Goal: Information Seeking & Learning: Learn about a topic

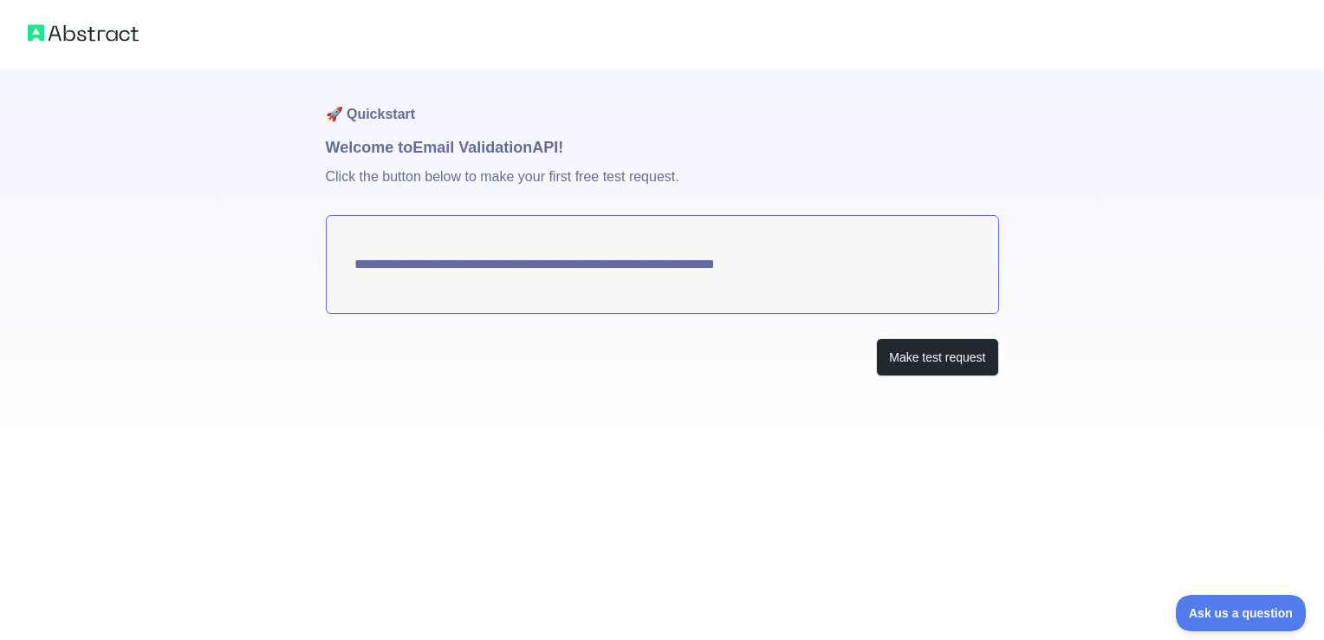
click at [648, 276] on textarea "**********" at bounding box center [662, 264] width 673 height 99
click at [763, 259] on textarea "**********" at bounding box center [662, 264] width 673 height 99
click at [925, 355] on button "Make test request" at bounding box center [937, 357] width 122 height 39
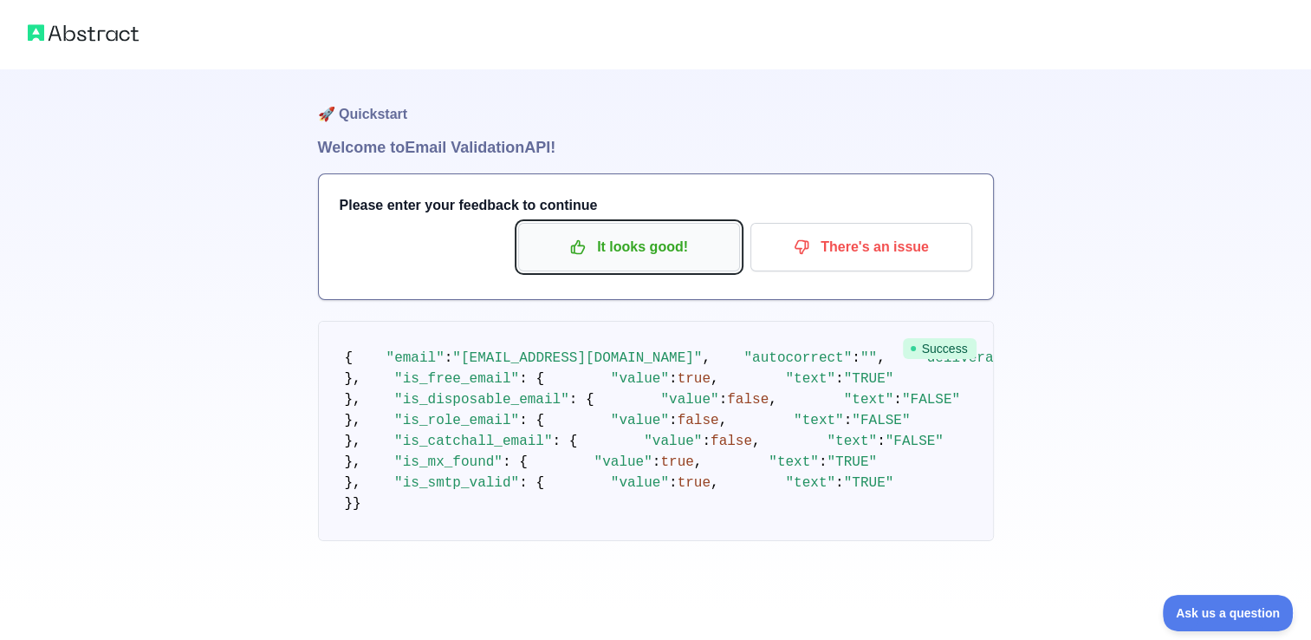
click at [653, 244] on p "It looks good!" at bounding box center [629, 246] width 196 height 29
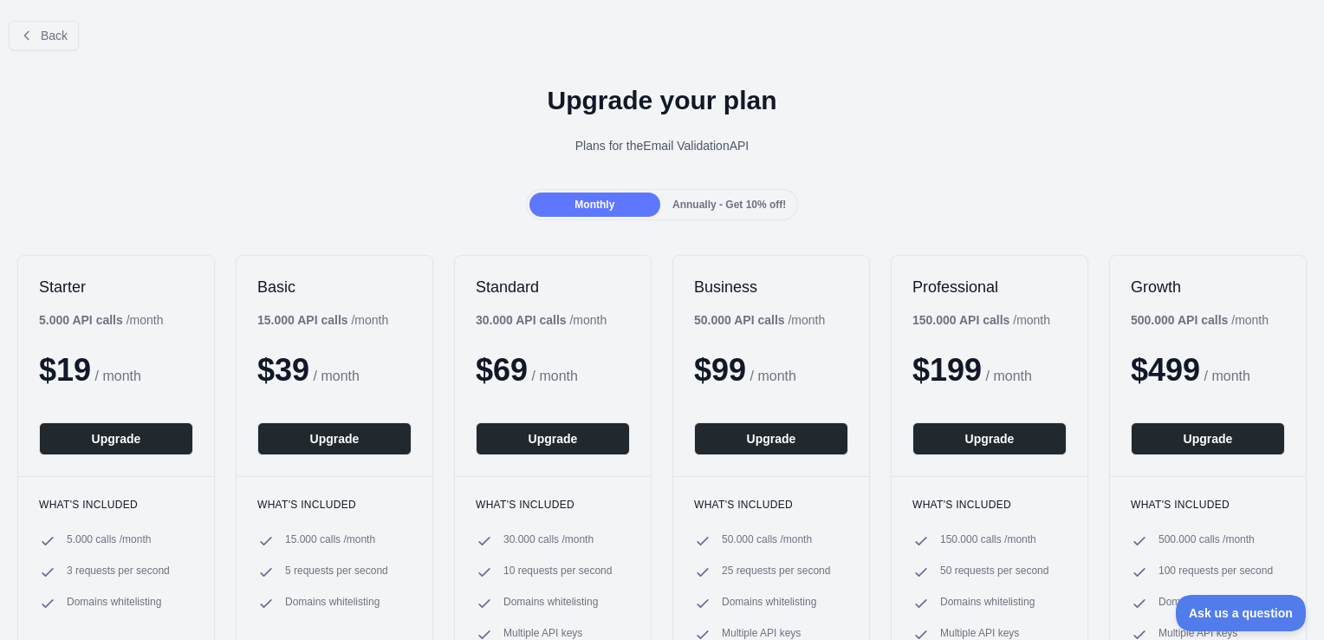
click at [75, 49] on div "Back" at bounding box center [662, 35] width 1324 height 57
click at [58, 40] on span "Back" at bounding box center [54, 36] width 27 height 14
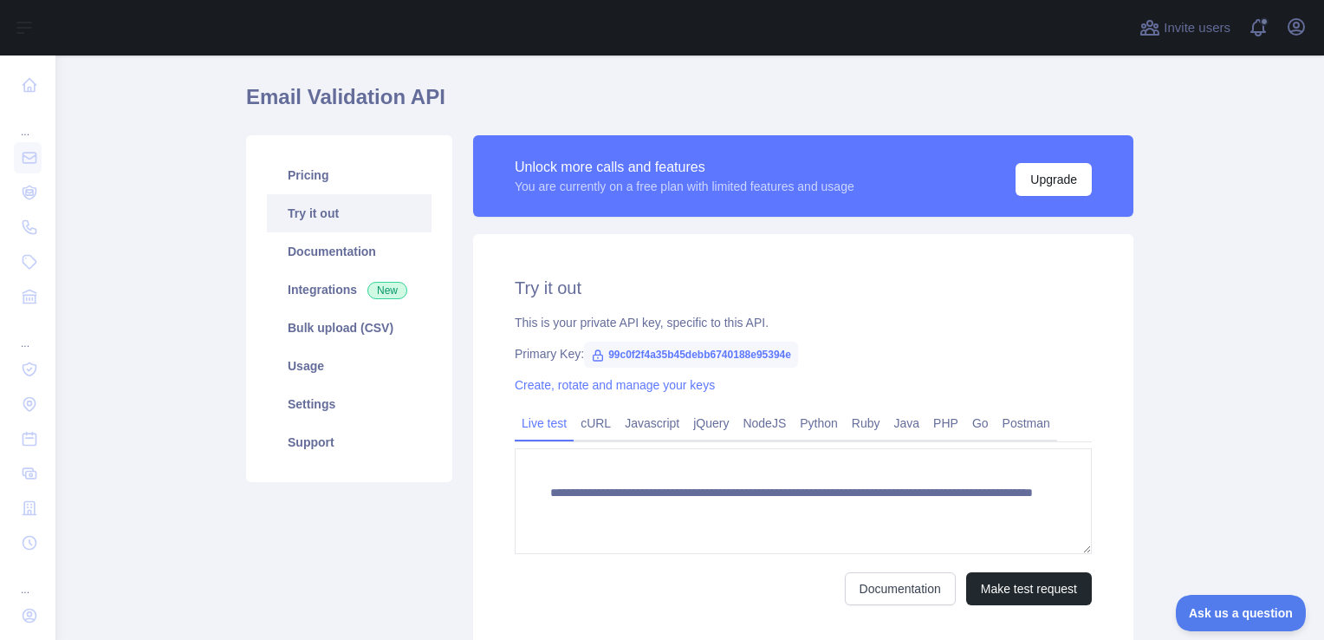
scroll to position [55, 0]
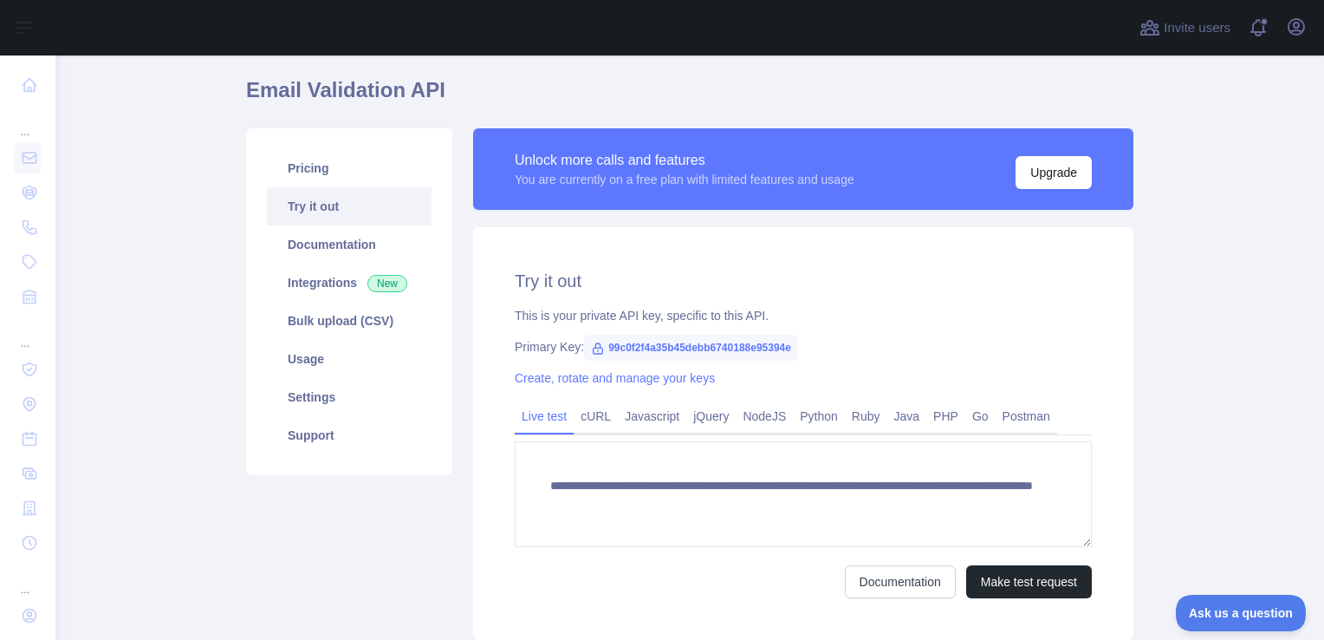
click at [640, 346] on span "99c0f2f4a35b45debb6740188e95394e" at bounding box center [691, 348] width 214 height 26
click at [613, 346] on span "99c0f2f4a35b45debb6740188e95394e" at bounding box center [691, 348] width 214 height 26
click at [604, 346] on span "99c0f2f4a35b45debb6740188e95394e" at bounding box center [691, 348] width 214 height 26
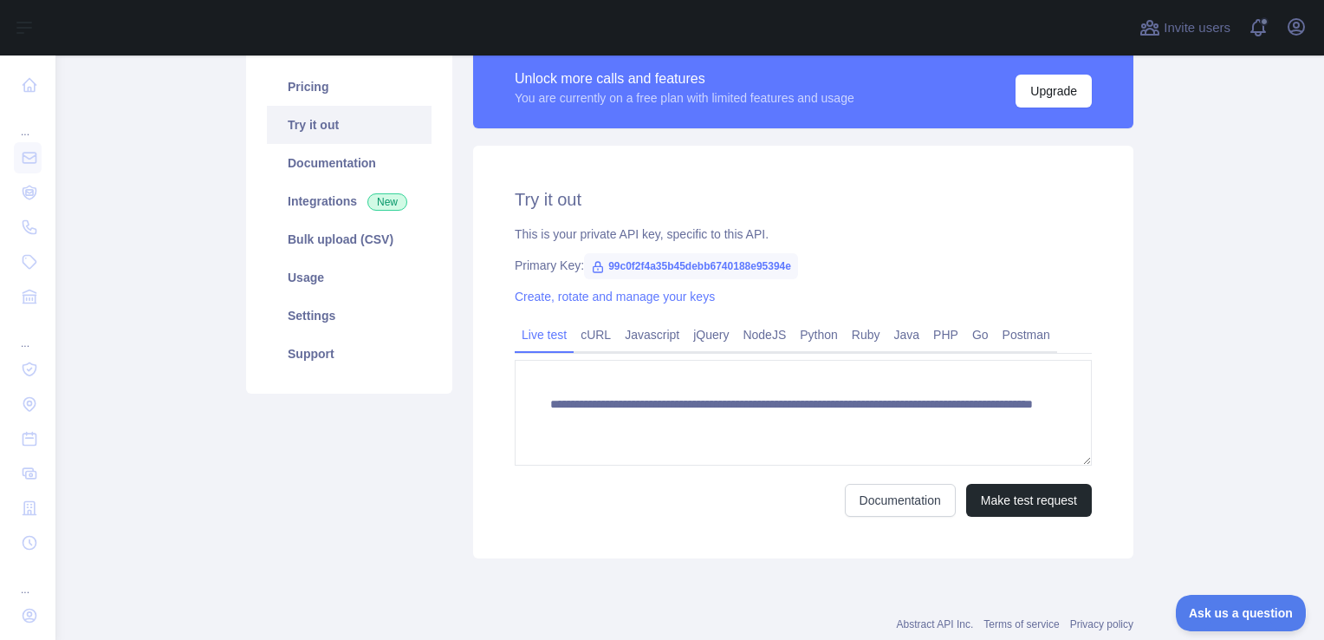
scroll to position [146, 0]
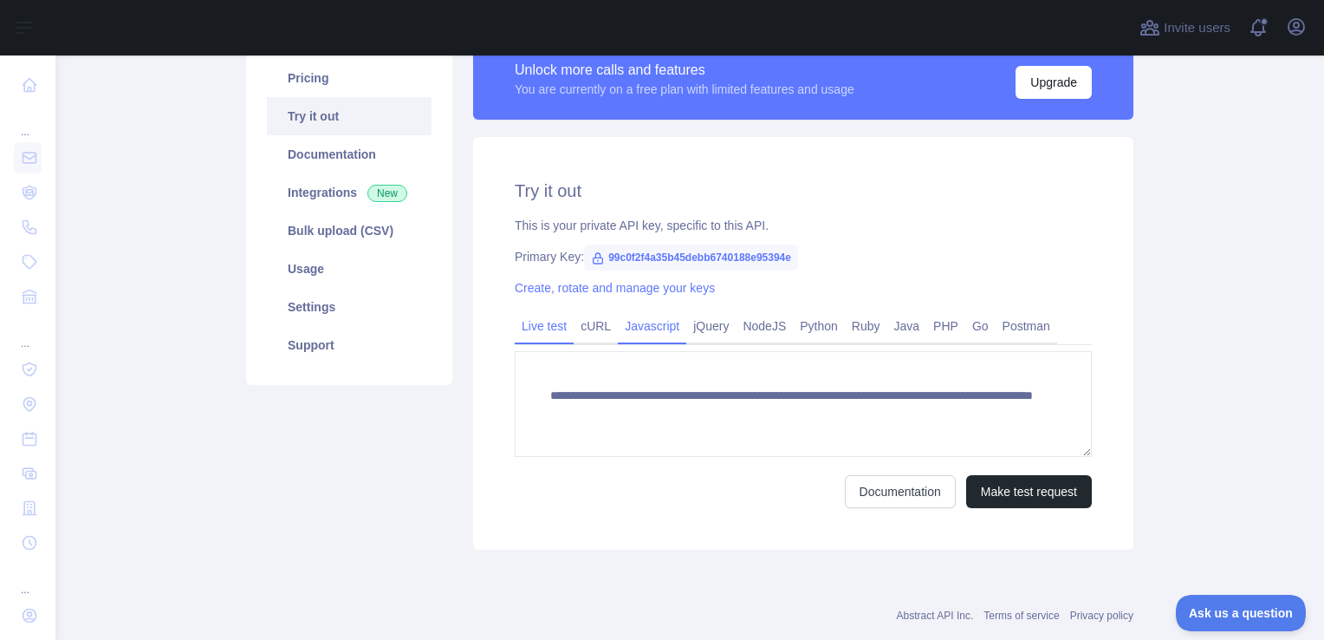
click at [652, 331] on link "Javascript" at bounding box center [652, 326] width 68 height 28
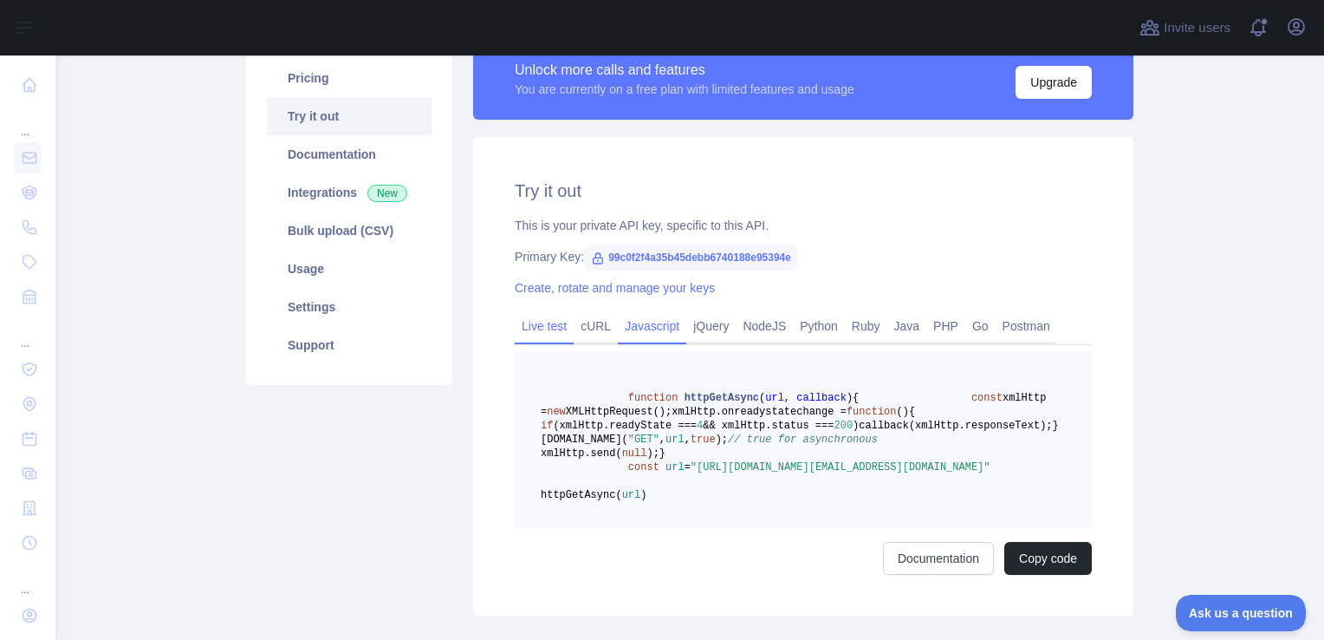
click at [527, 335] on link "Live test" at bounding box center [544, 326] width 59 height 28
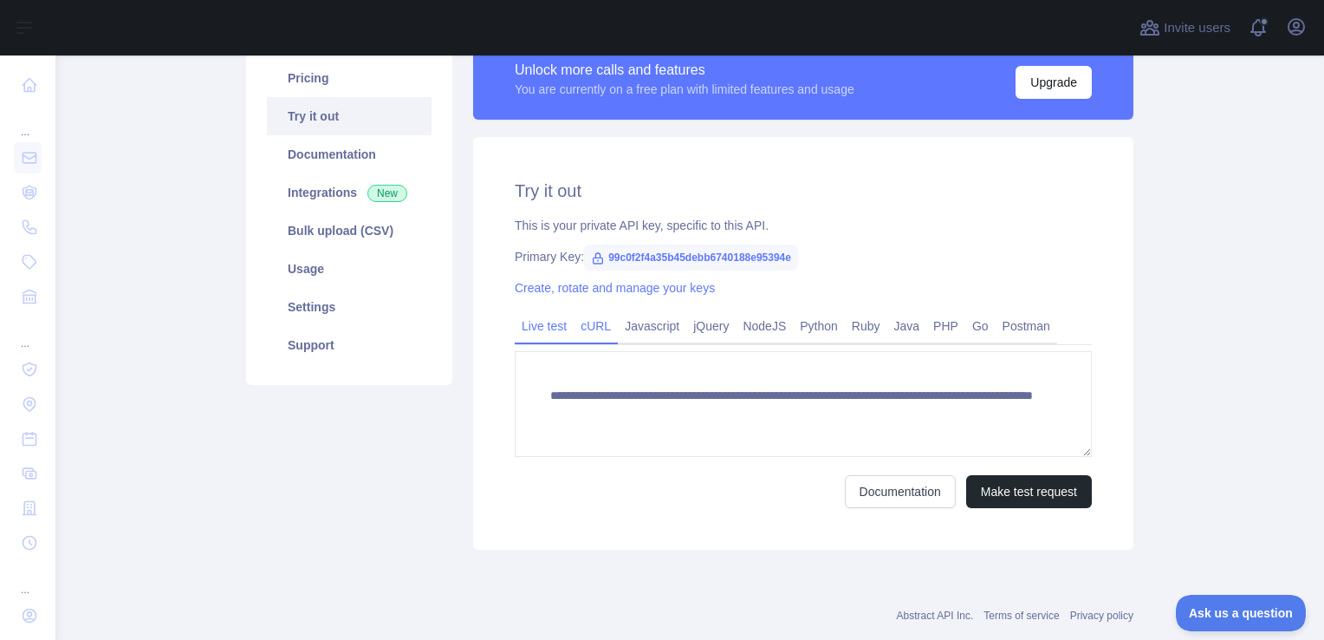
click at [580, 326] on link "cURL" at bounding box center [596, 326] width 44 height 28
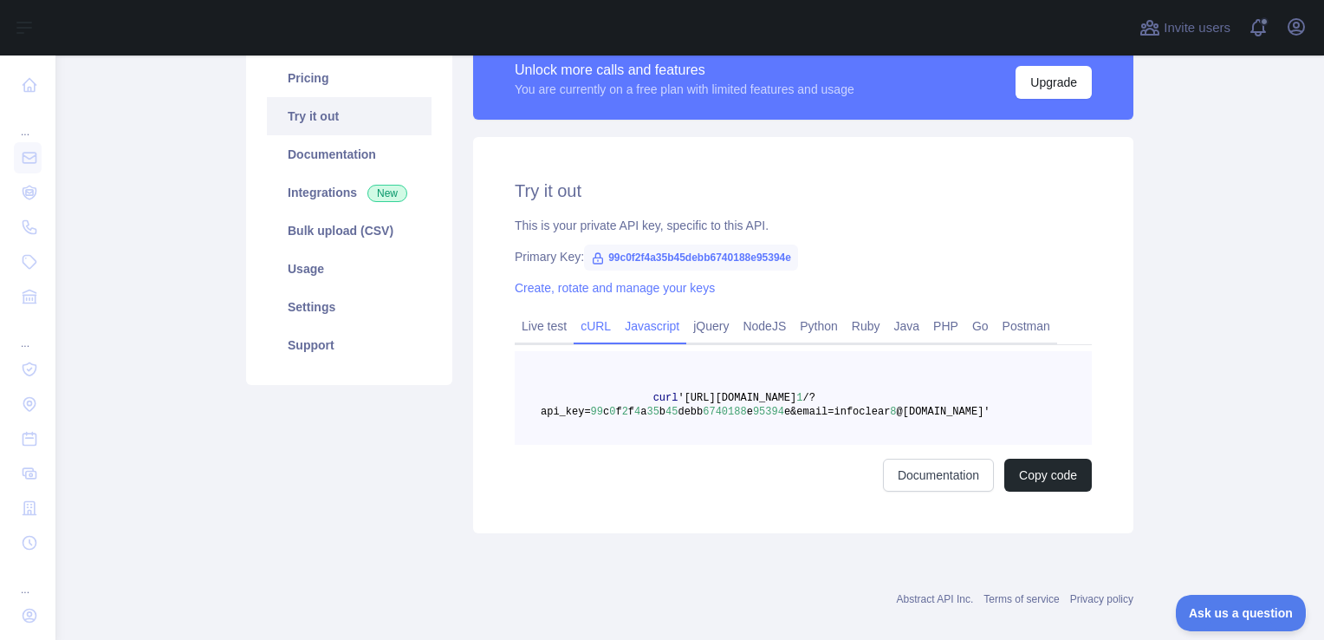
click at [618, 329] on link "Javascript" at bounding box center [652, 326] width 68 height 28
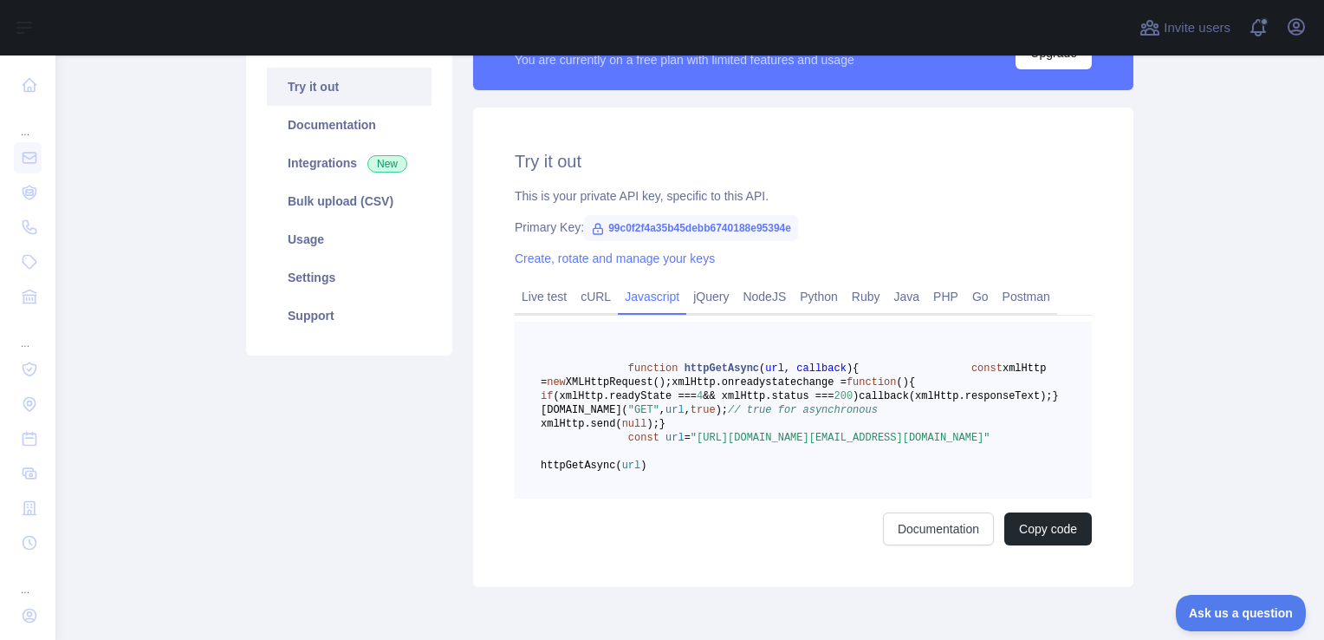
scroll to position [173, 0]
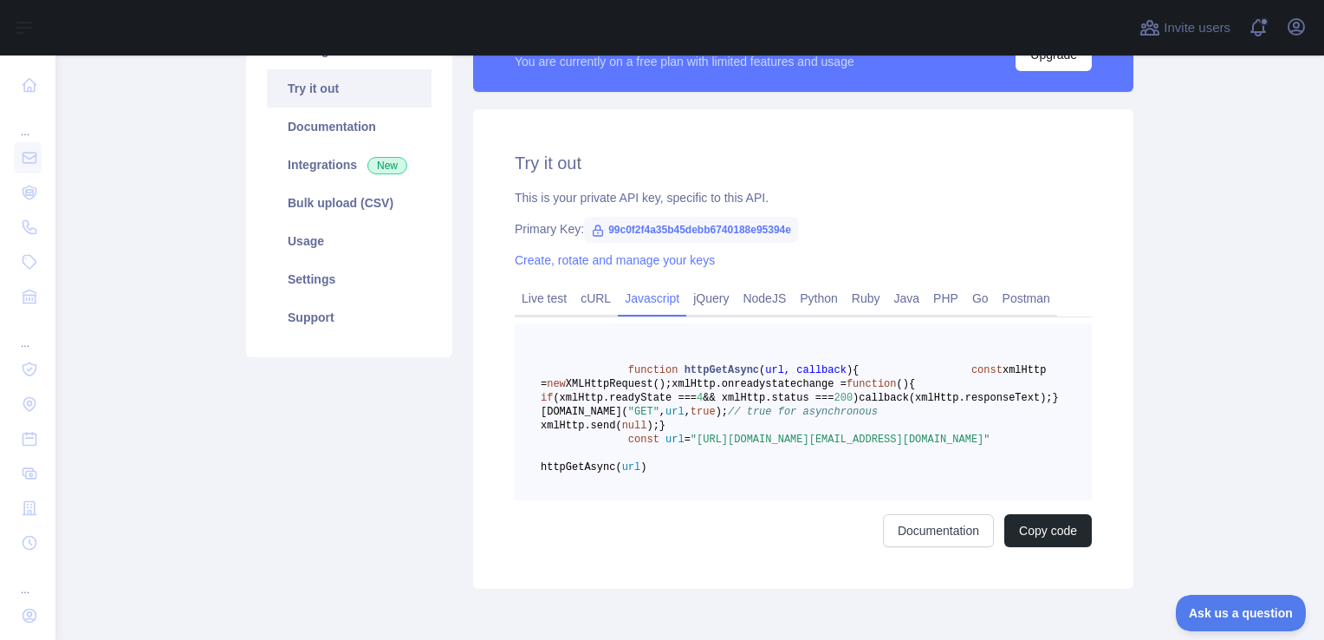
drag, startPoint x: 800, startPoint y: 553, endPoint x: 657, endPoint y: 428, distance: 189.8
drag, startPoint x: 657, startPoint y: 428, endPoint x: 626, endPoint y: 373, distance: 63.6
click at [628, 373] on span "function" at bounding box center [653, 370] width 50 height 12
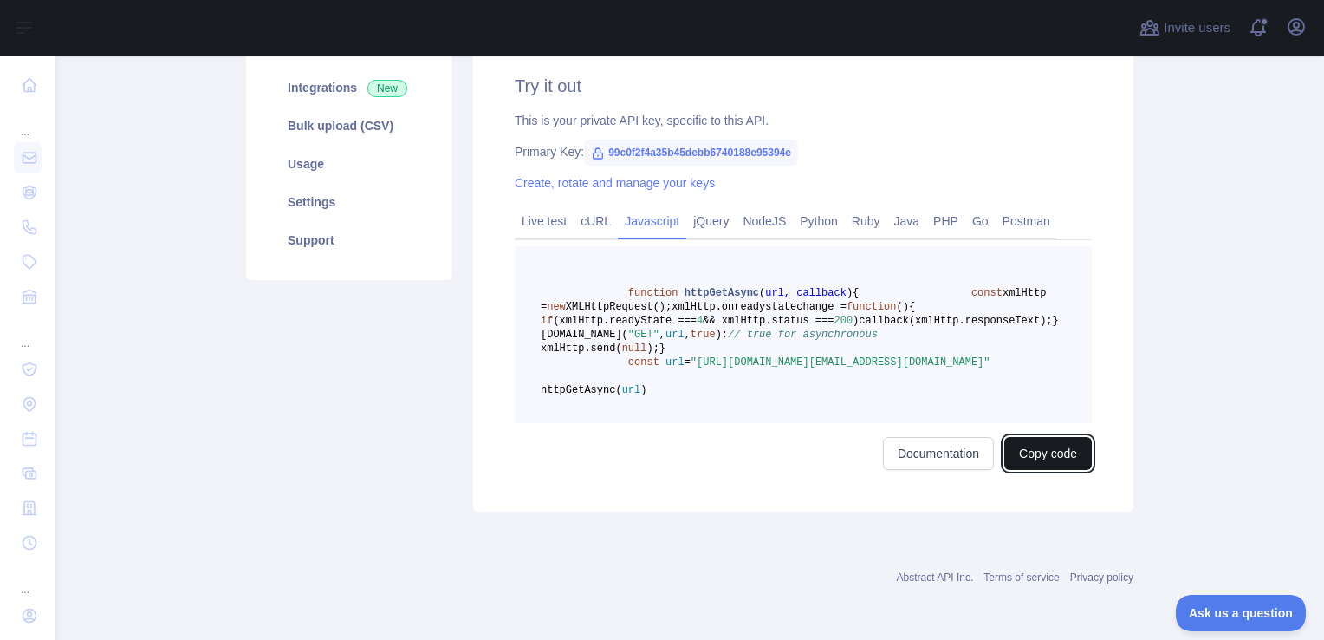
click at [1011, 470] on button "Copy code" at bounding box center [1048, 453] width 88 height 33
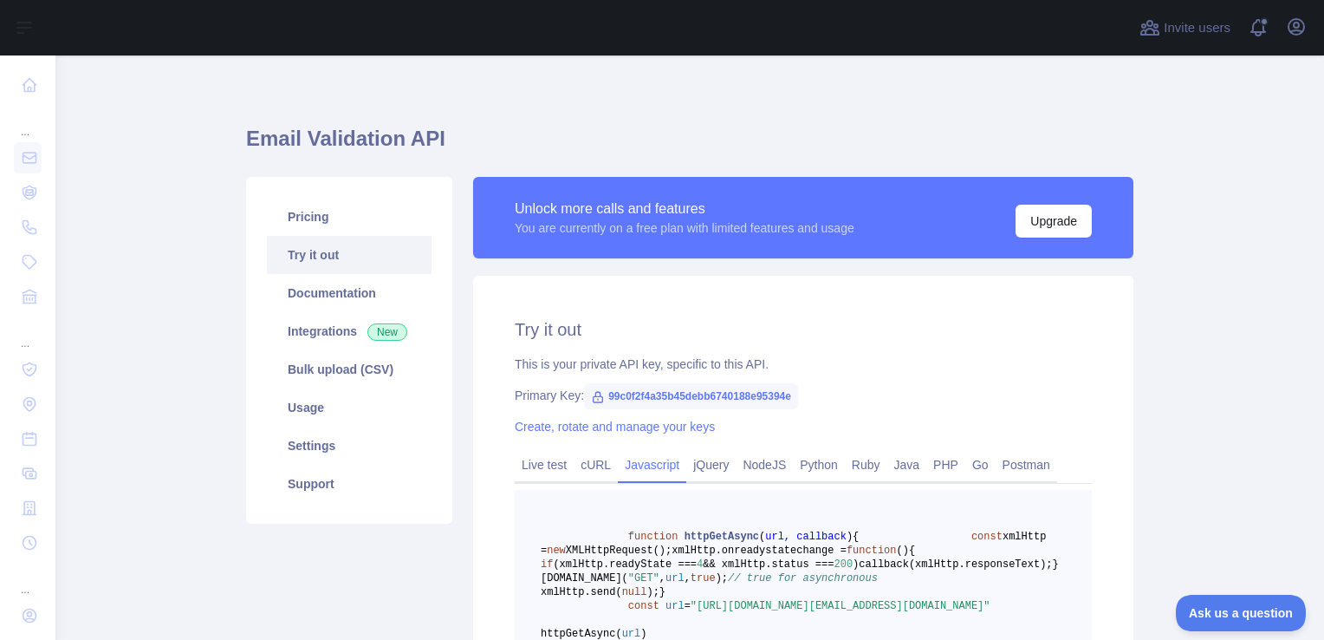
scroll to position [6, 0]
click at [341, 407] on link "Usage" at bounding box center [349, 408] width 165 height 38
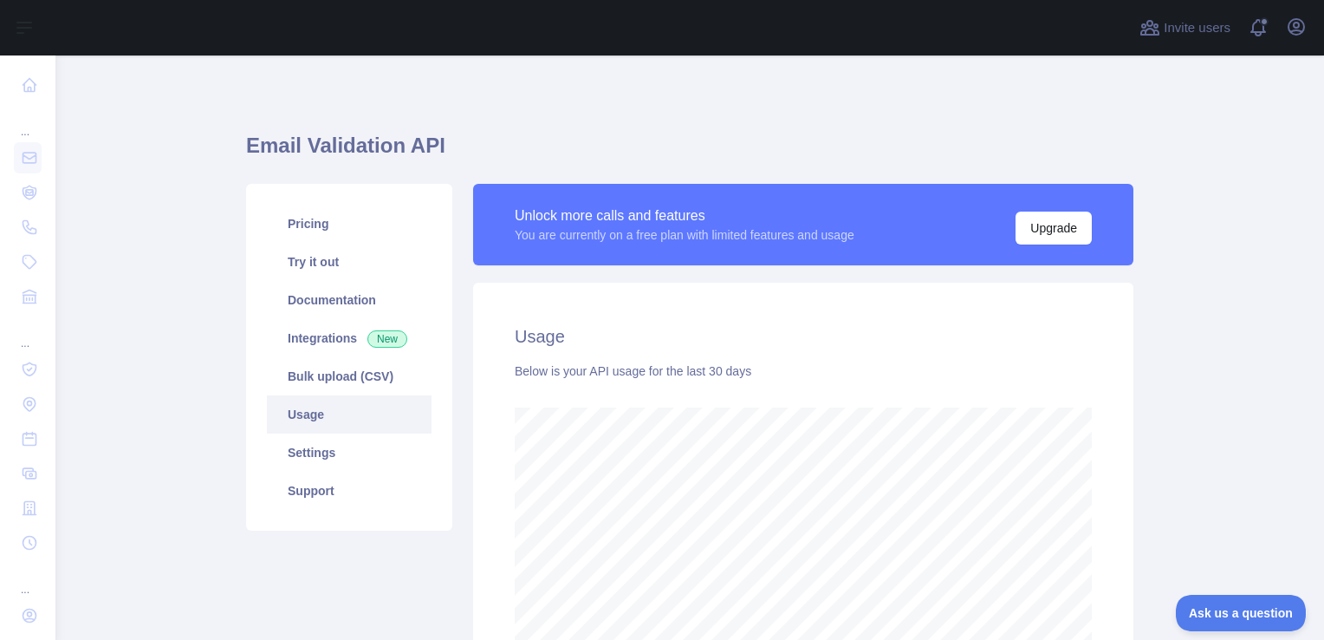
scroll to position [584, 1255]
click at [318, 235] on link "Pricing" at bounding box center [349, 224] width 165 height 38
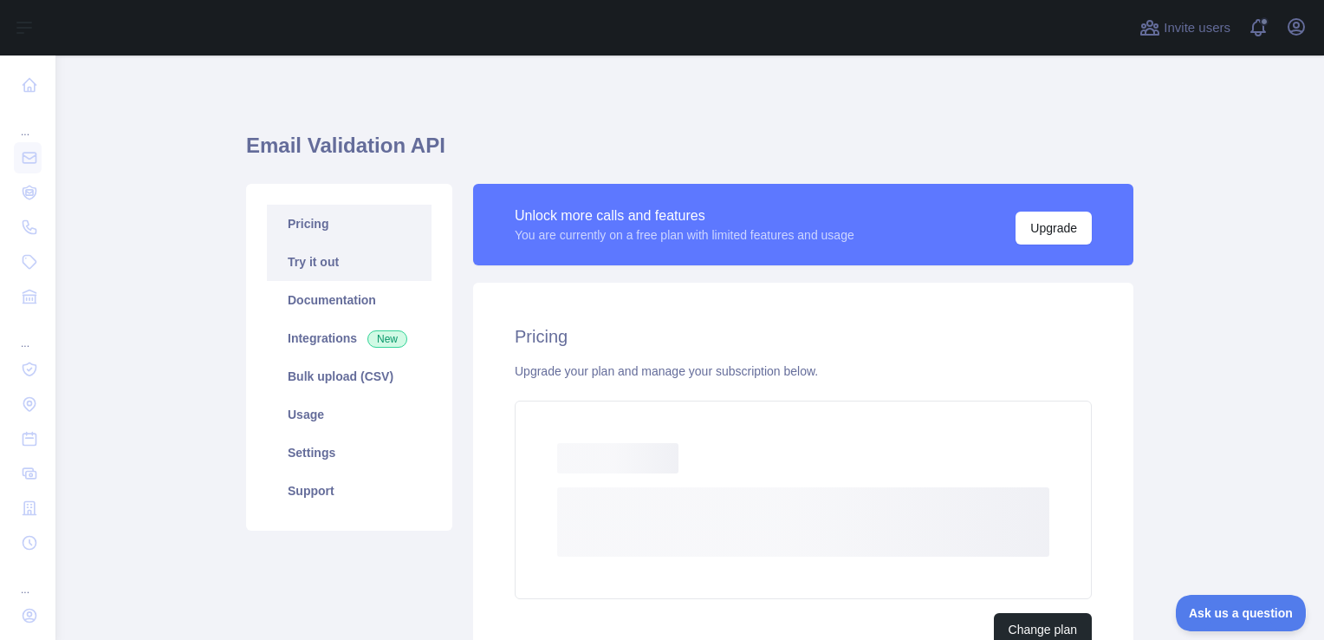
click at [315, 252] on link "Try it out" at bounding box center [349, 262] width 165 height 38
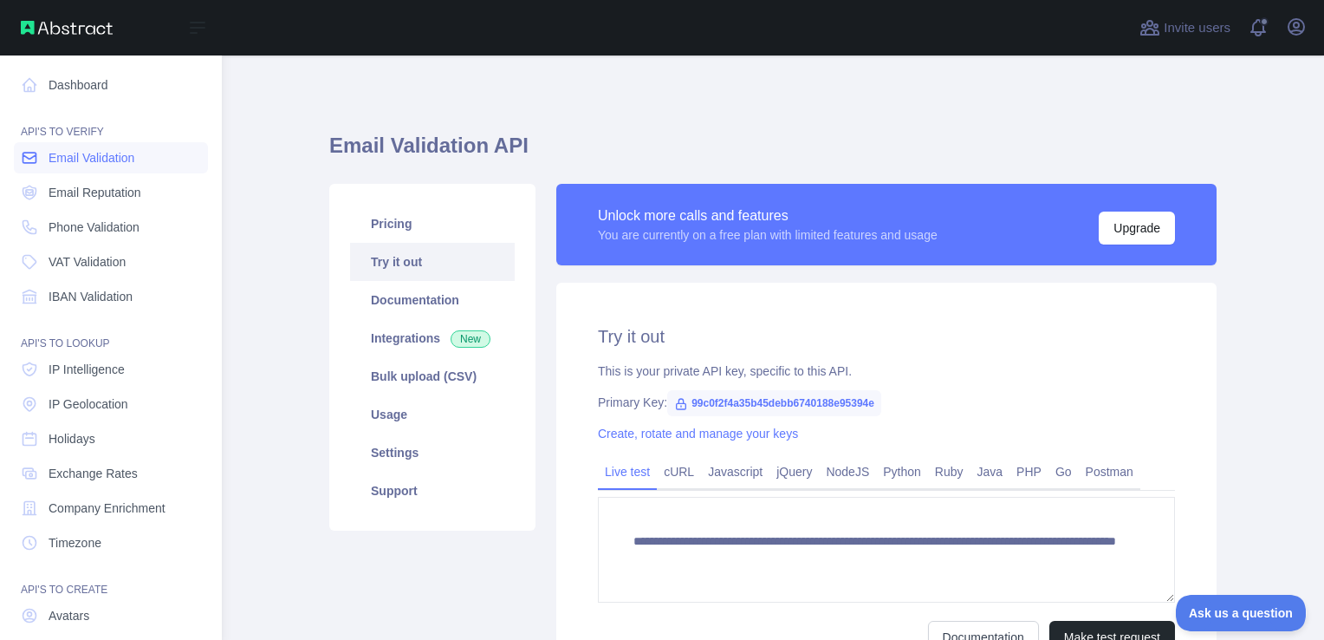
click at [60, 166] on link "Email Validation" at bounding box center [111, 157] width 194 height 31
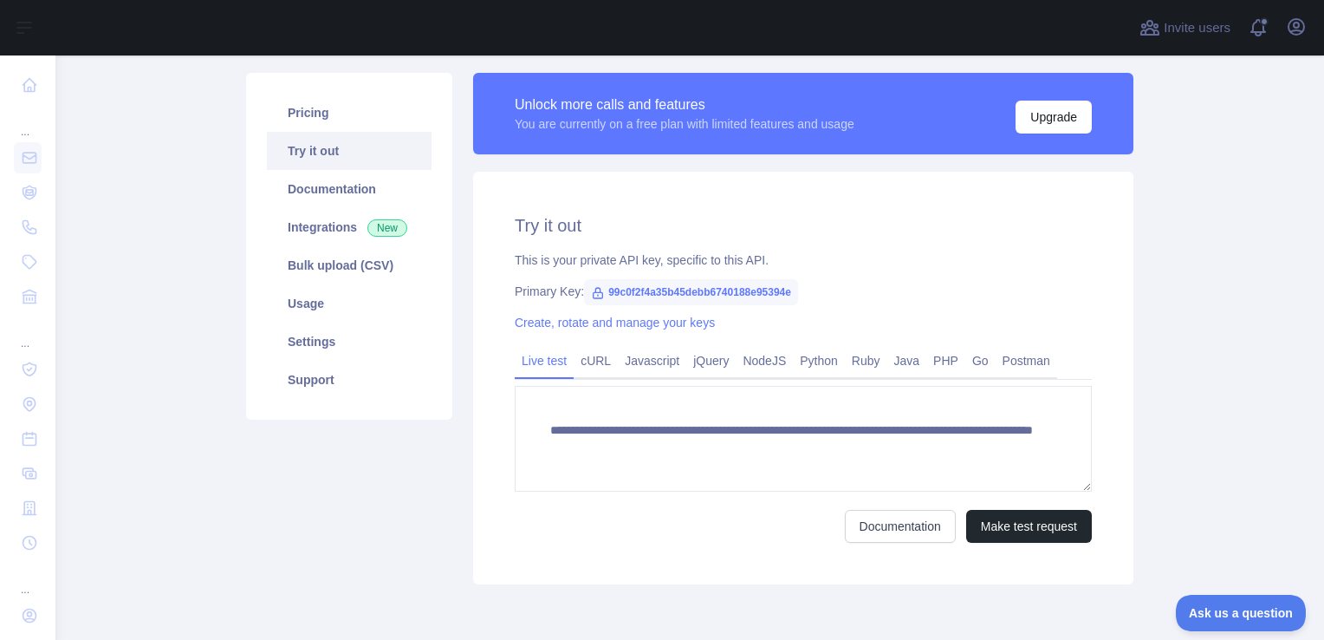
scroll to position [111, 0]
click at [350, 116] on link "Pricing" at bounding box center [349, 113] width 165 height 38
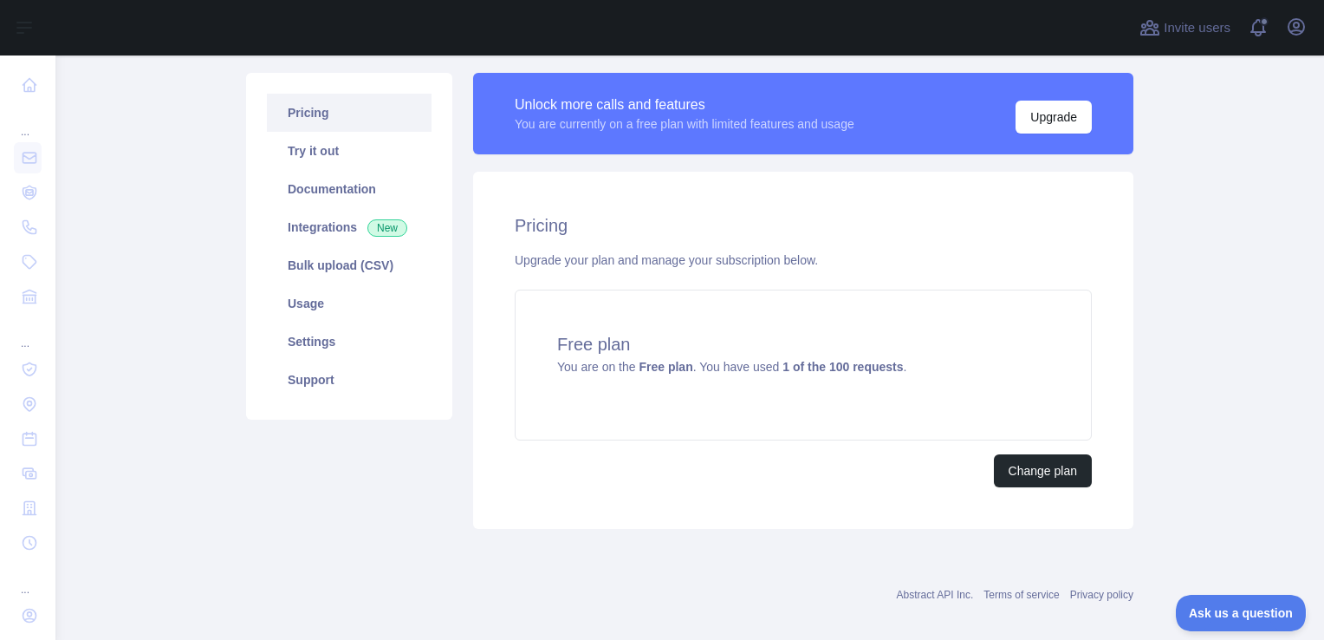
click at [584, 224] on h2 "Pricing" at bounding box center [803, 225] width 577 height 24
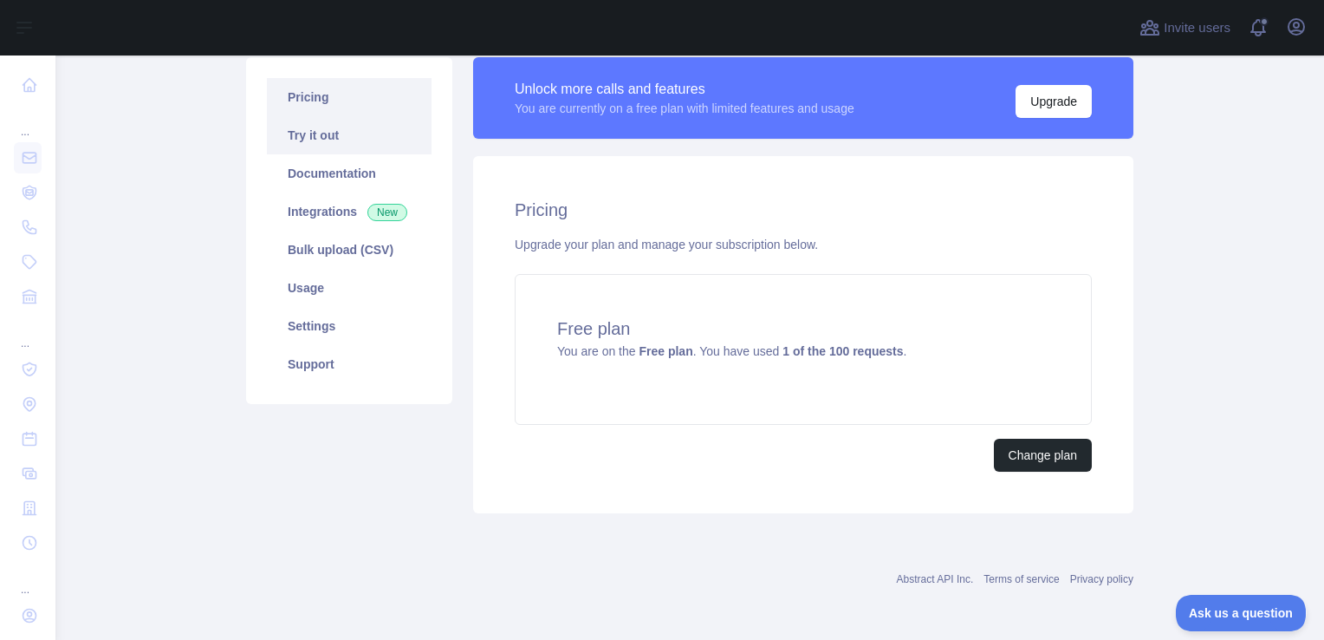
click at [315, 126] on link "Try it out" at bounding box center [349, 135] width 165 height 38
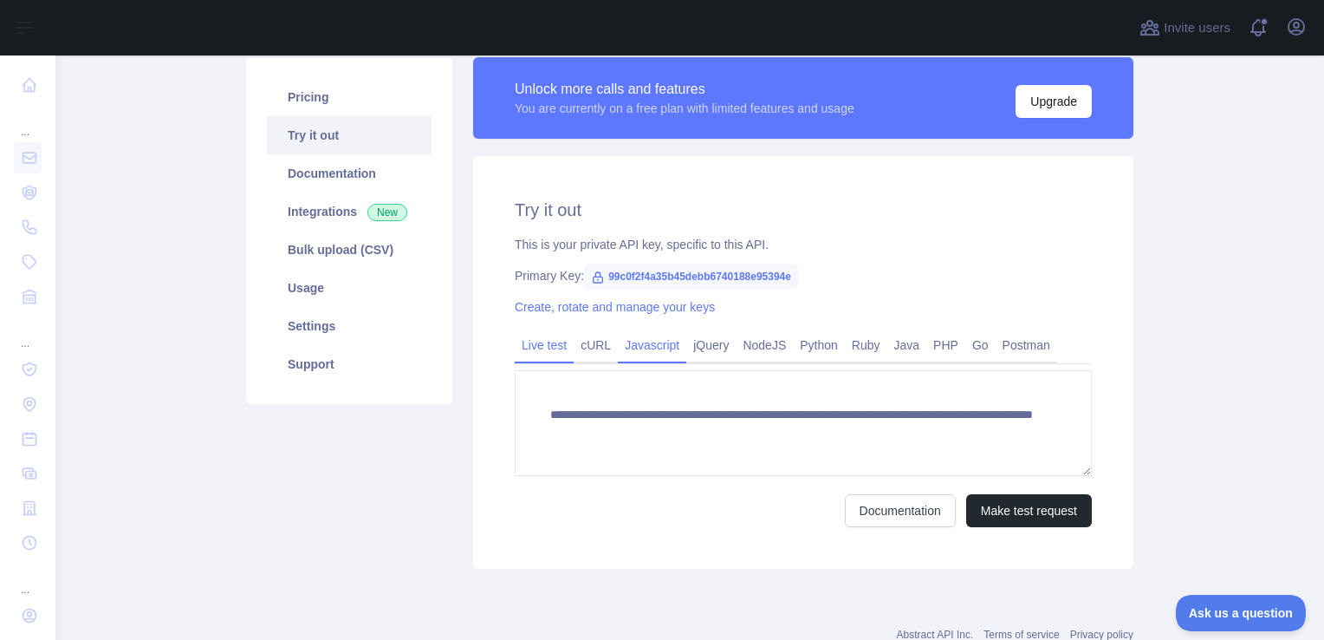
click at [636, 345] on link "Javascript" at bounding box center [652, 345] width 68 height 28
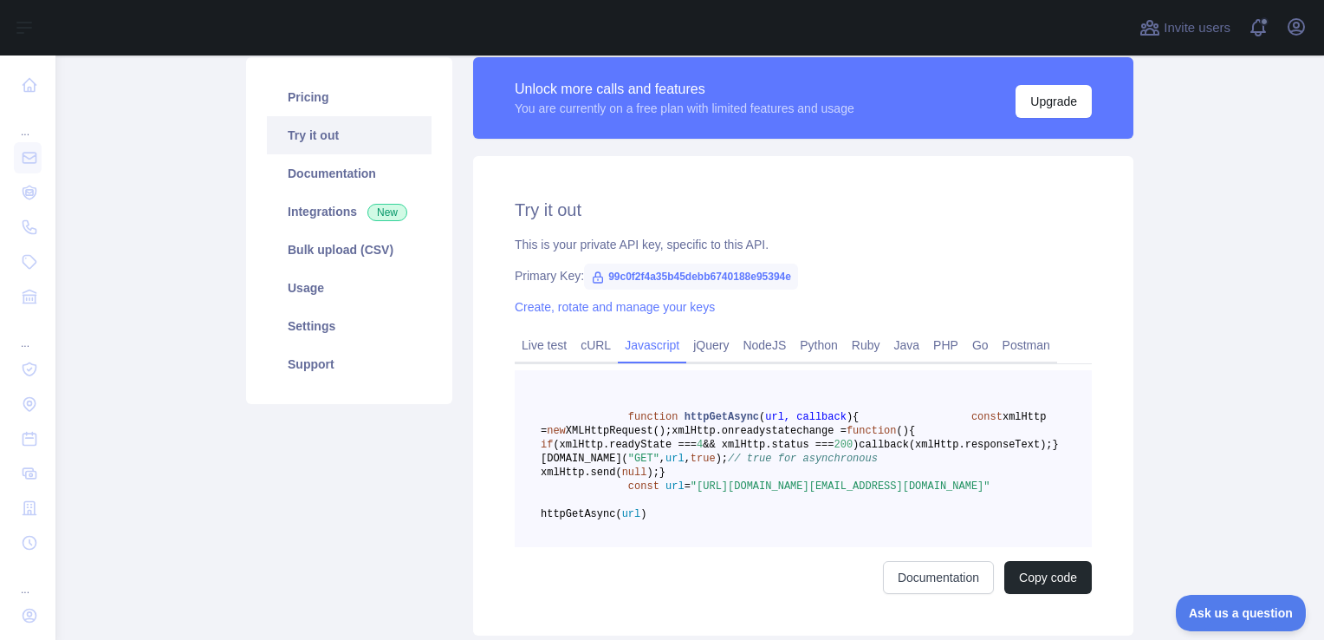
scroll to position [197, 0]
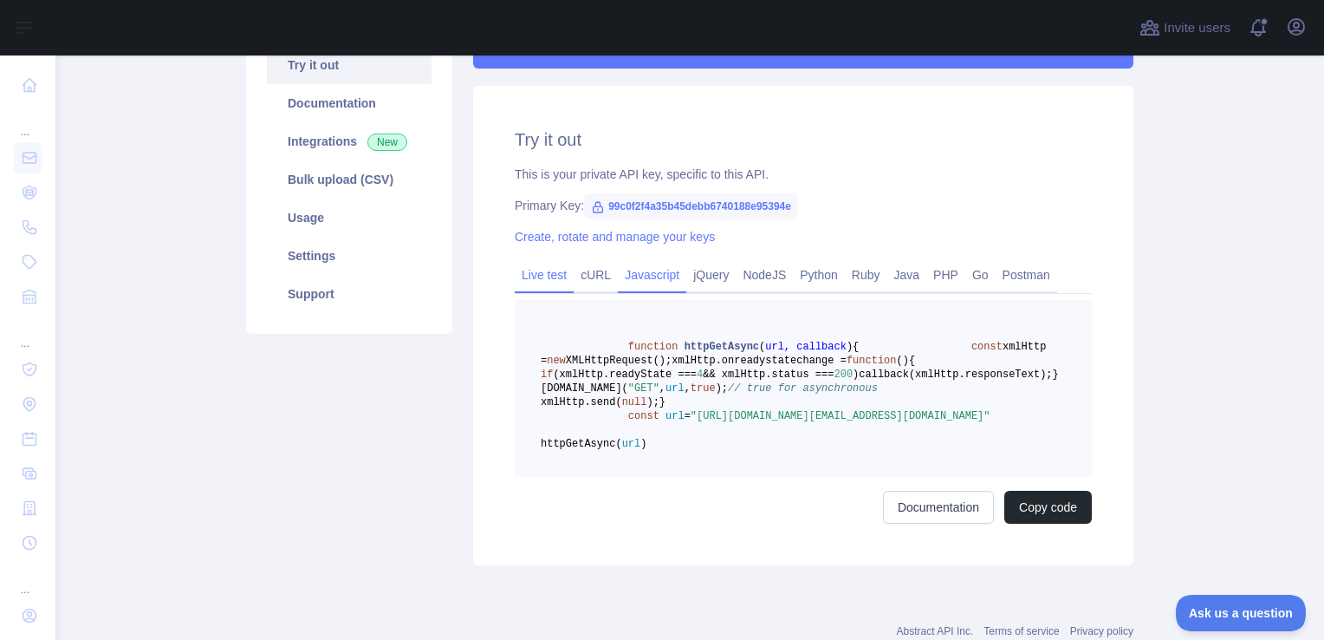
click at [555, 273] on link "Live test" at bounding box center [544, 275] width 59 height 28
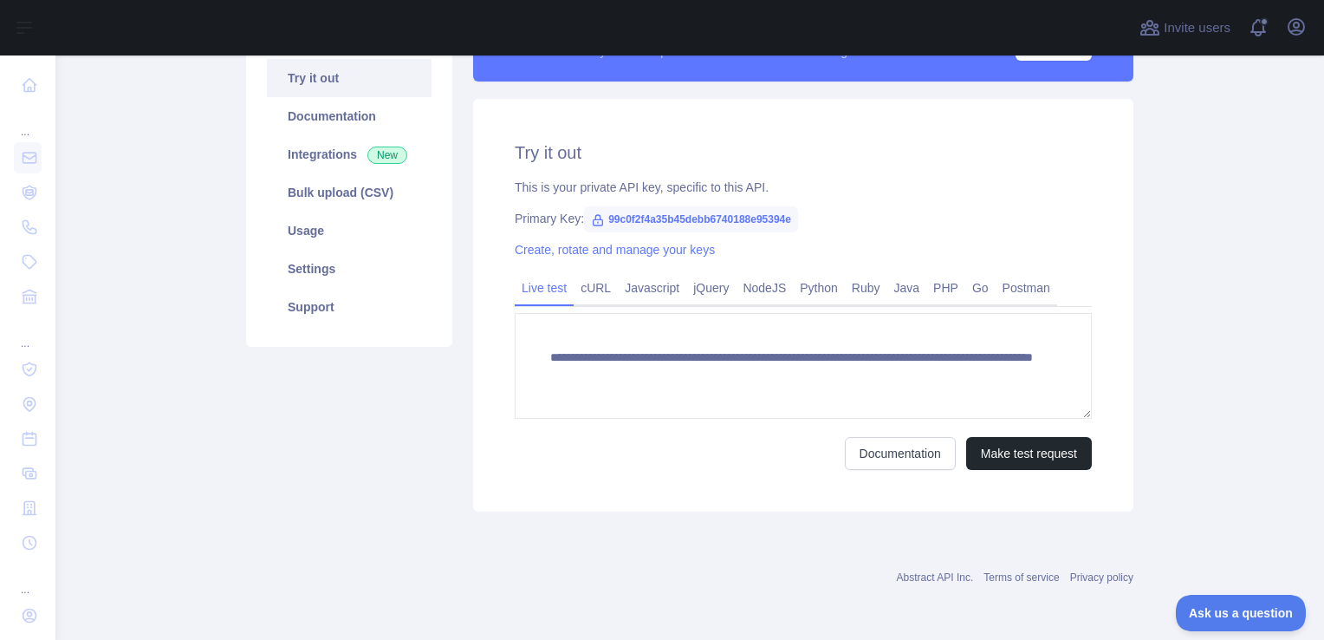
scroll to position [182, 0]
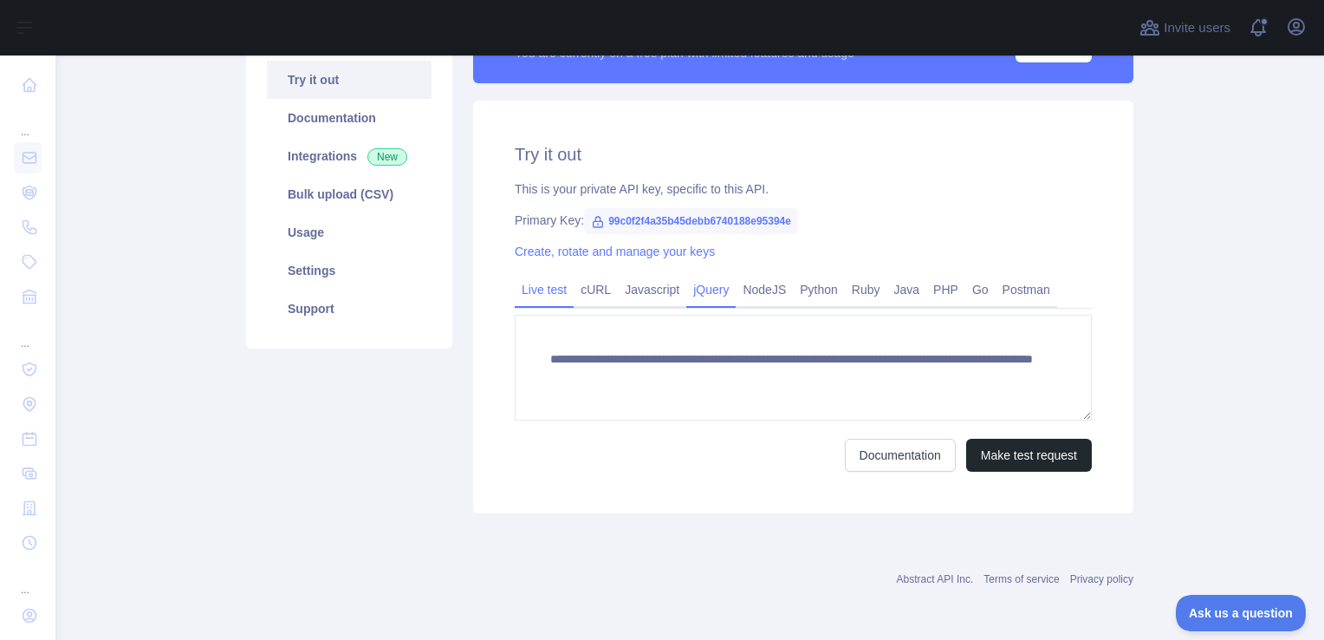
click at [711, 295] on link "jQuery" at bounding box center [710, 290] width 49 height 28
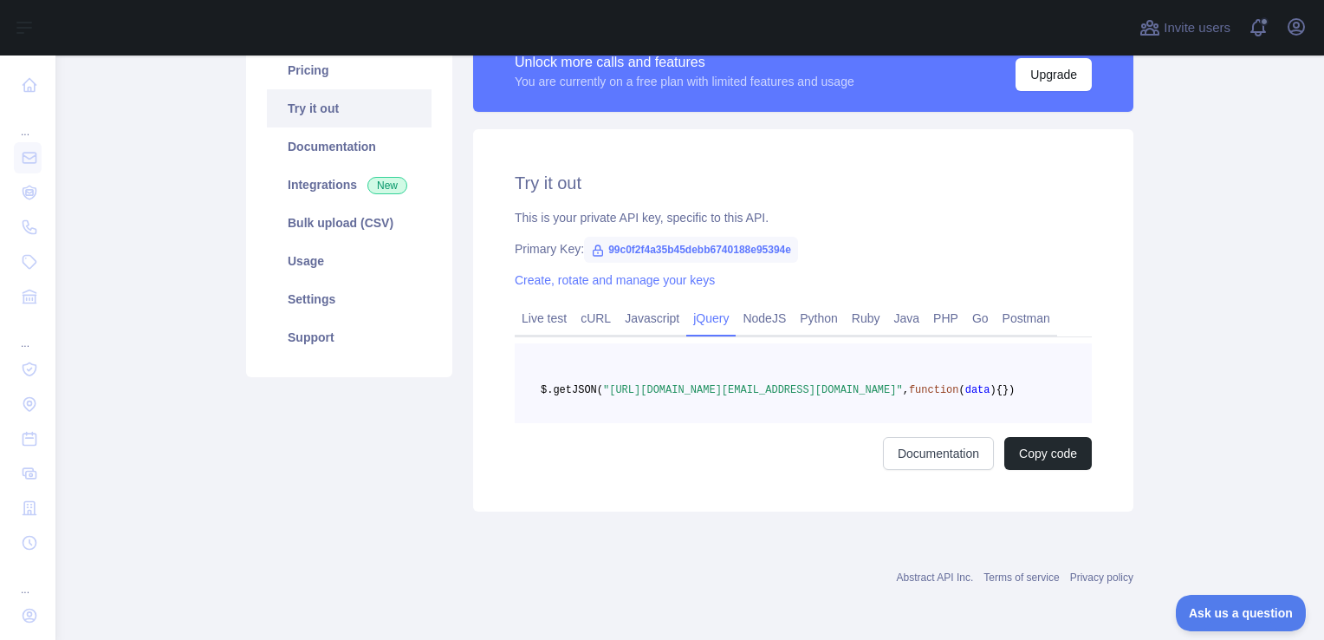
click at [686, 304] on link "jQuery" at bounding box center [710, 318] width 49 height 28
click at [672, 304] on link "Javascript" at bounding box center [652, 318] width 68 height 28
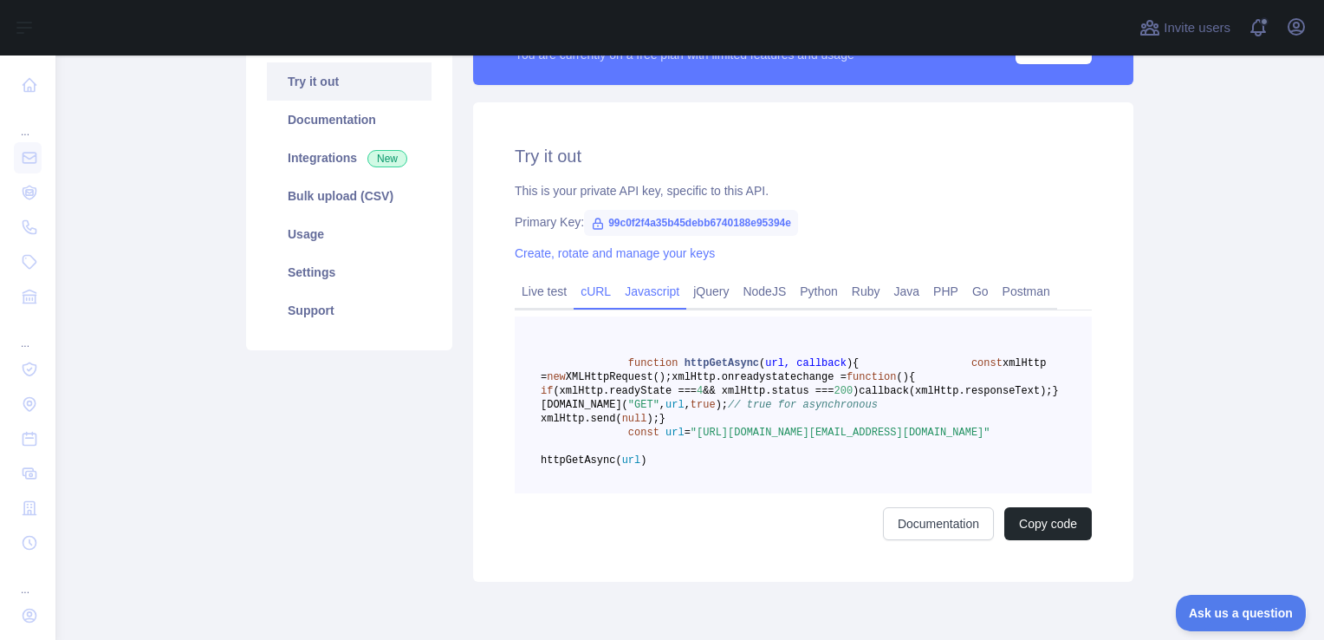
click at [576, 289] on link "cURL" at bounding box center [596, 291] width 44 height 28
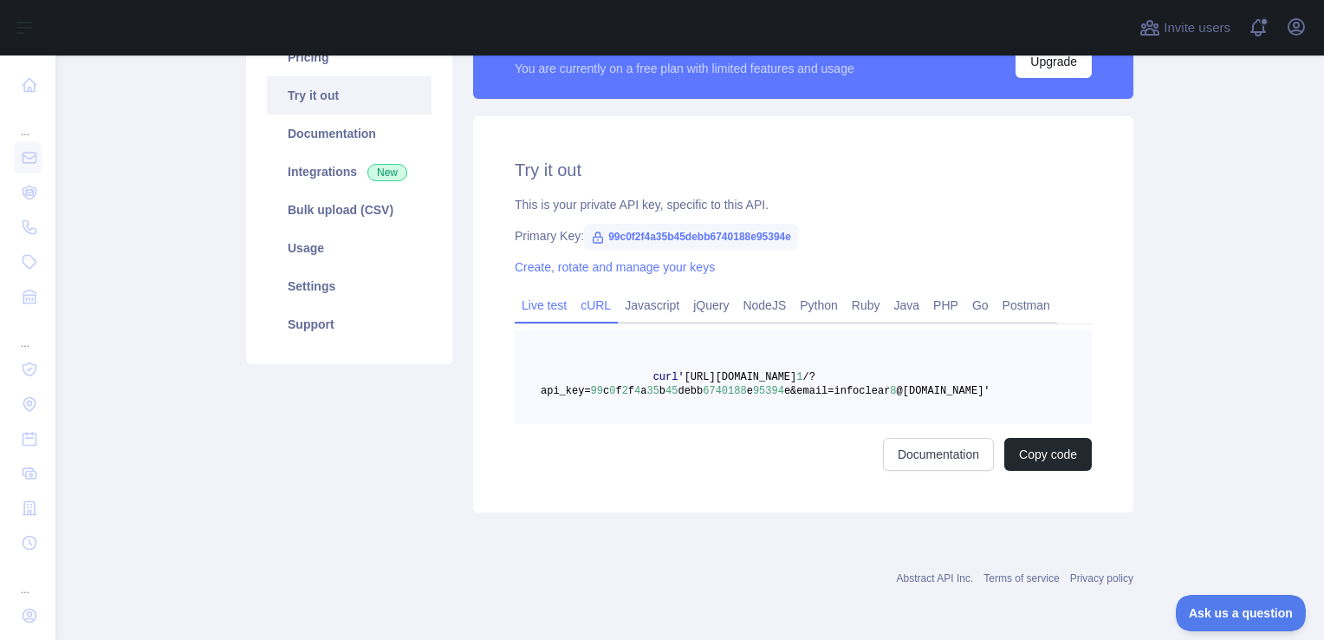
click at [545, 293] on link "Live test" at bounding box center [544, 305] width 59 height 28
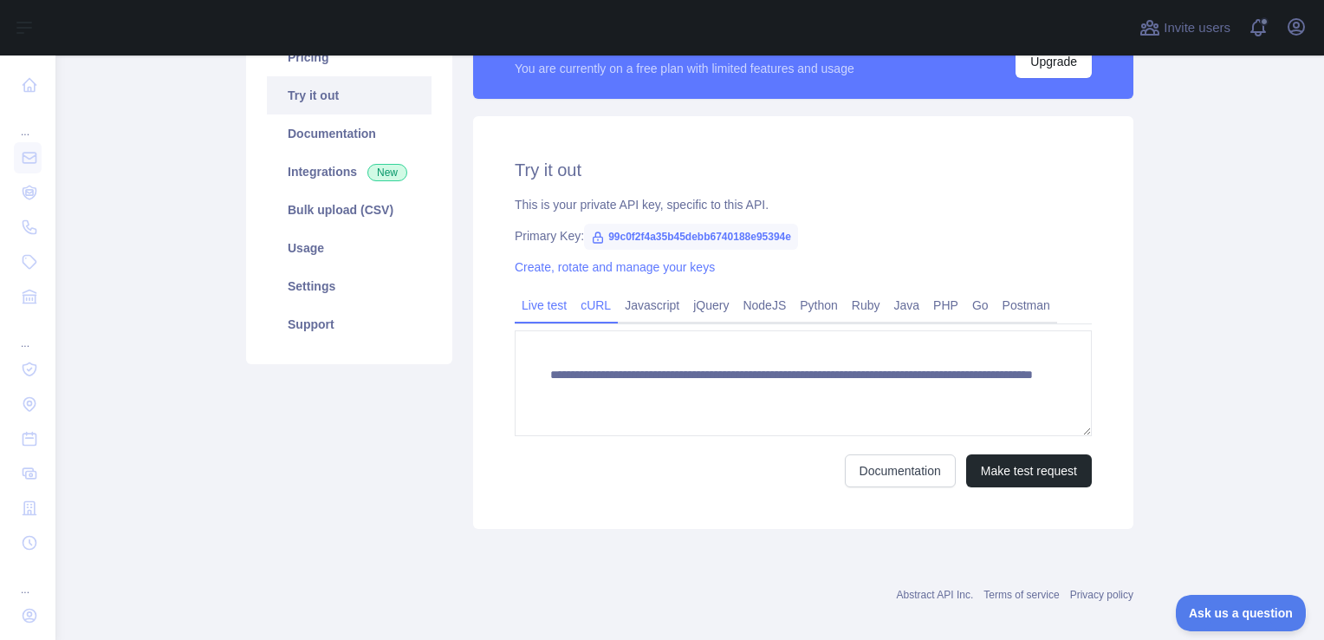
click at [598, 315] on link "cURL" at bounding box center [596, 305] width 44 height 28
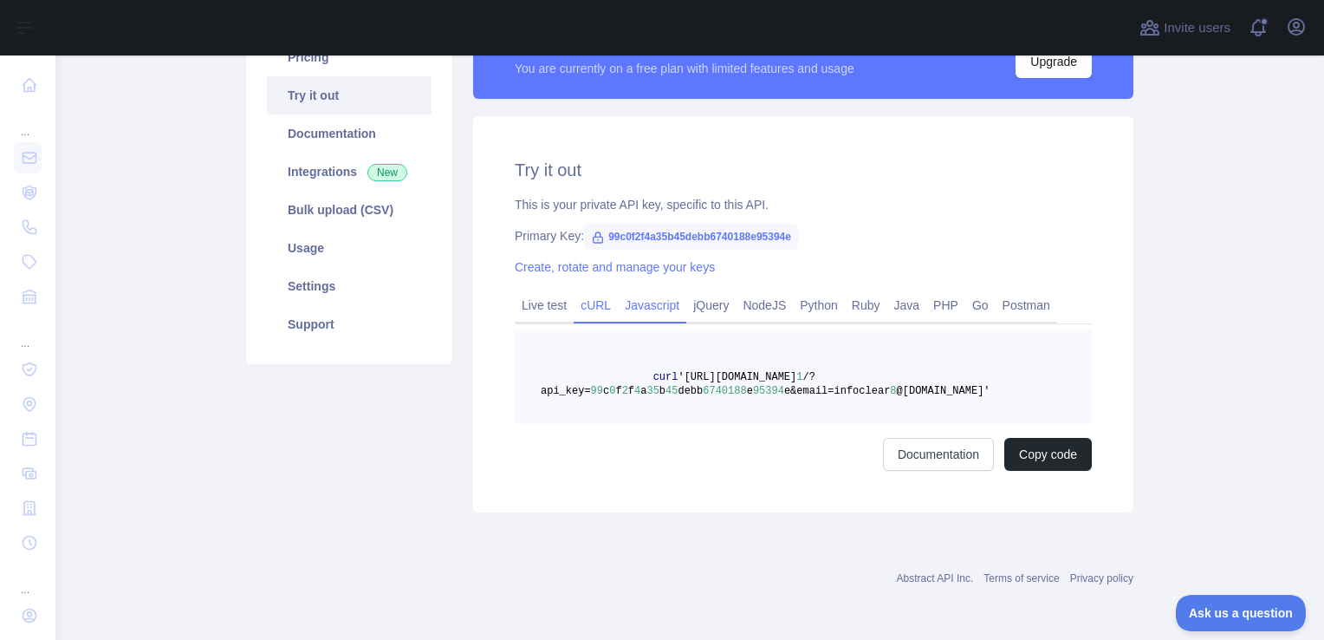
click at [634, 313] on link "Javascript" at bounding box center [652, 305] width 68 height 28
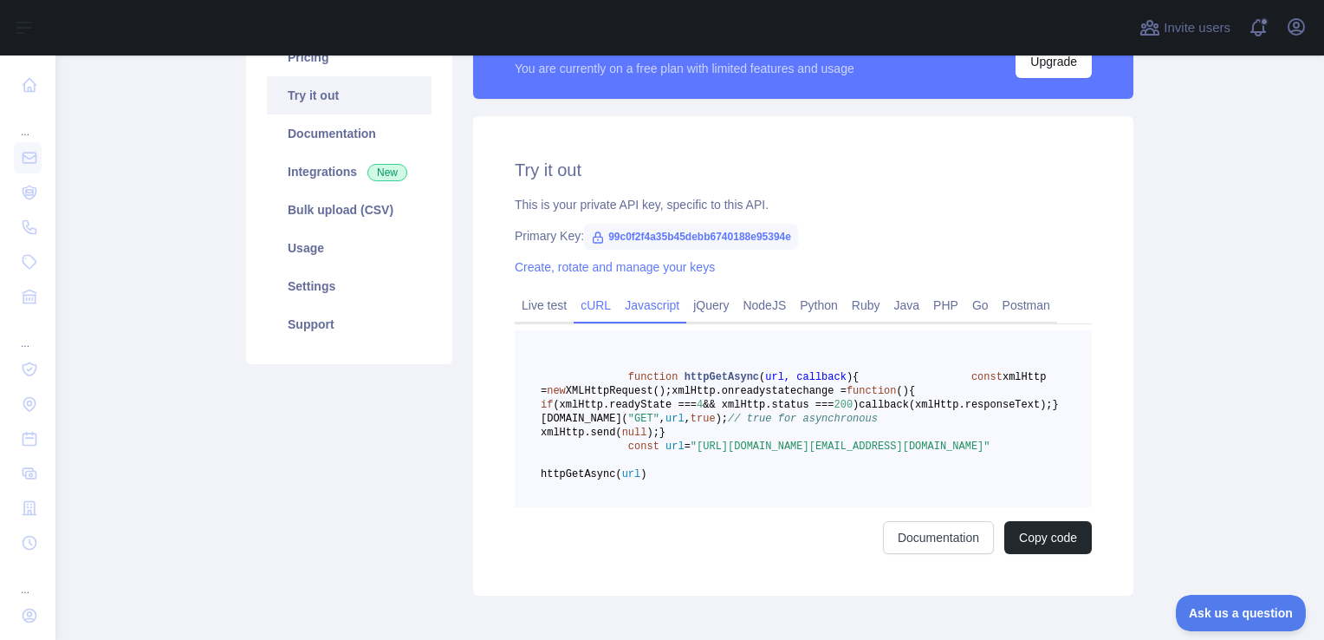
click at [574, 314] on link "cURL" at bounding box center [596, 305] width 44 height 28
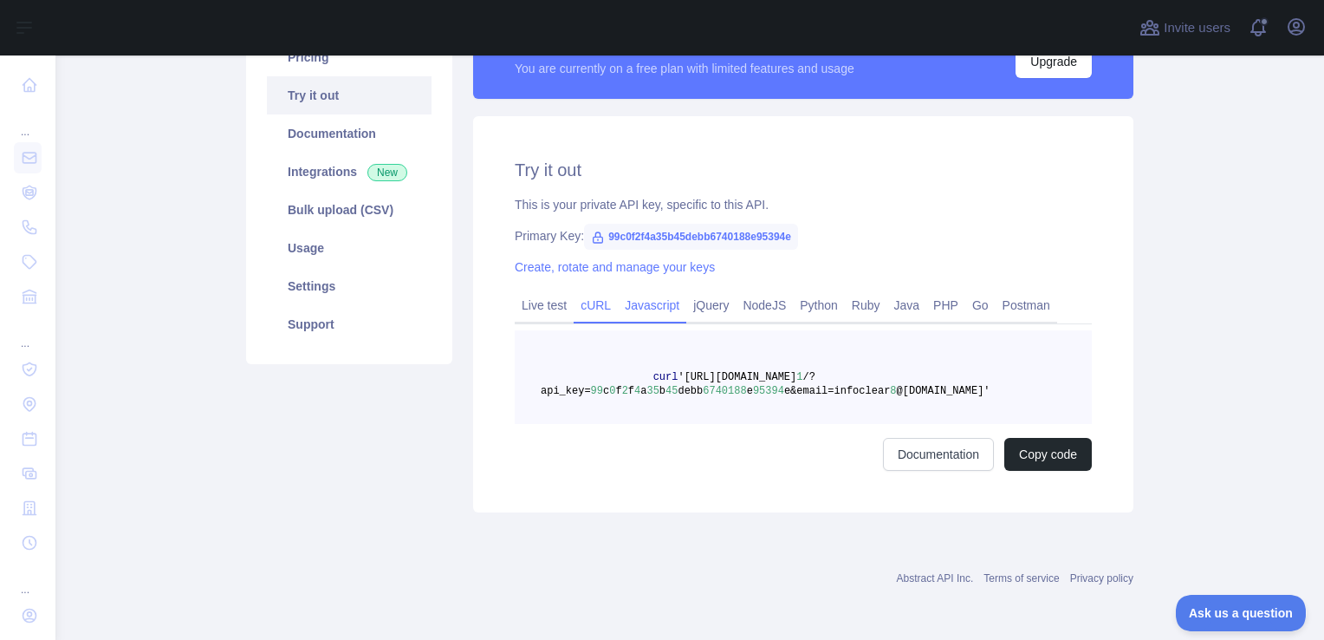
click at [640, 308] on link "Javascript" at bounding box center [652, 305] width 68 height 28
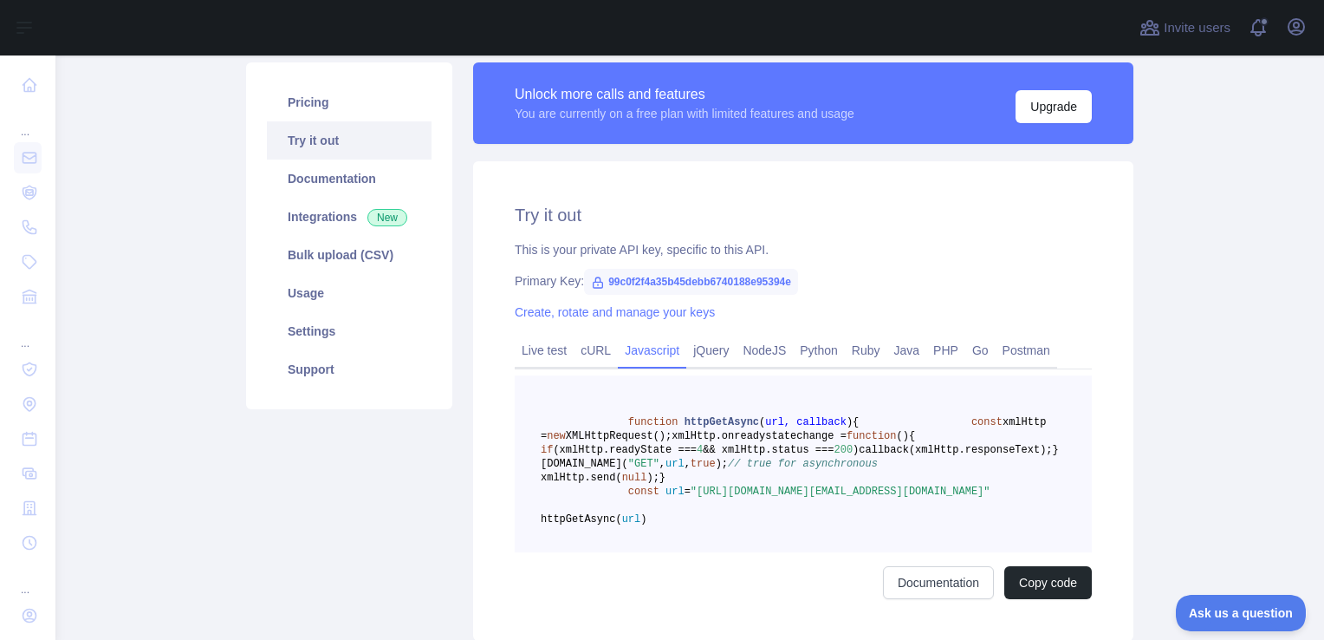
scroll to position [120, 0]
drag, startPoint x: 790, startPoint y: 281, endPoint x: 595, endPoint y: 289, distance: 196.0
click at [595, 289] on span "99c0f2f4a35b45debb6740188e95394e" at bounding box center [691, 283] width 214 height 26
copy span "99c0f2f4a35b45debb6740188e95394e"
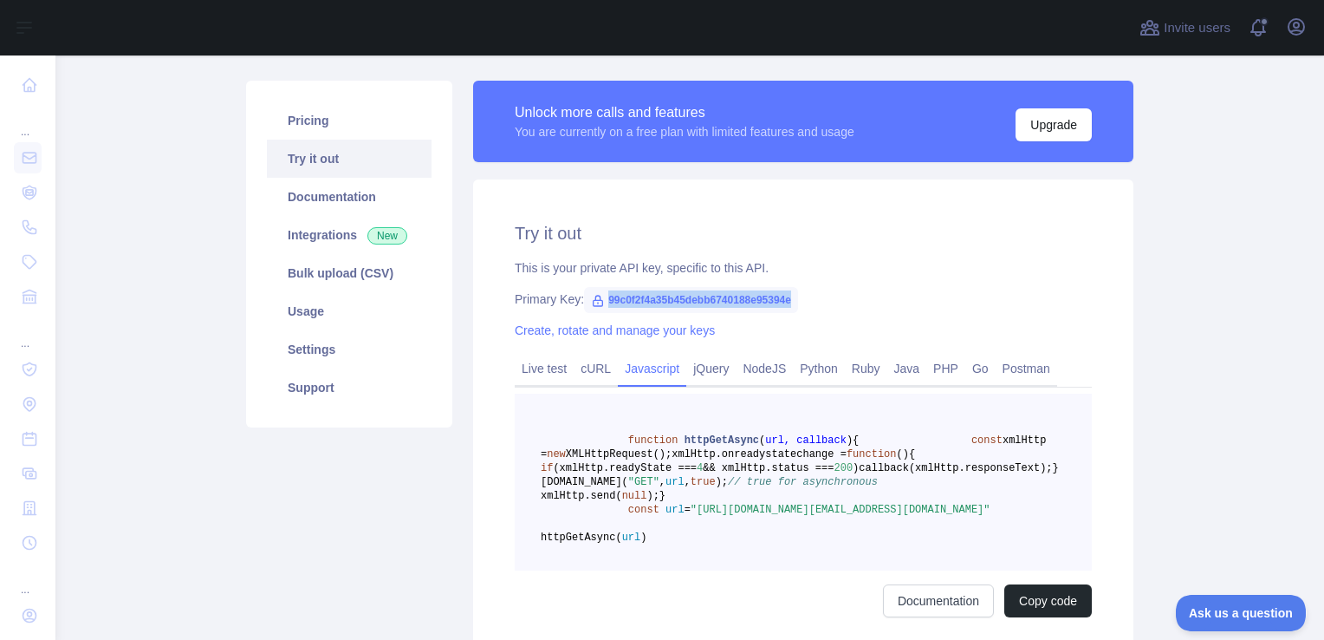
scroll to position [333, 0]
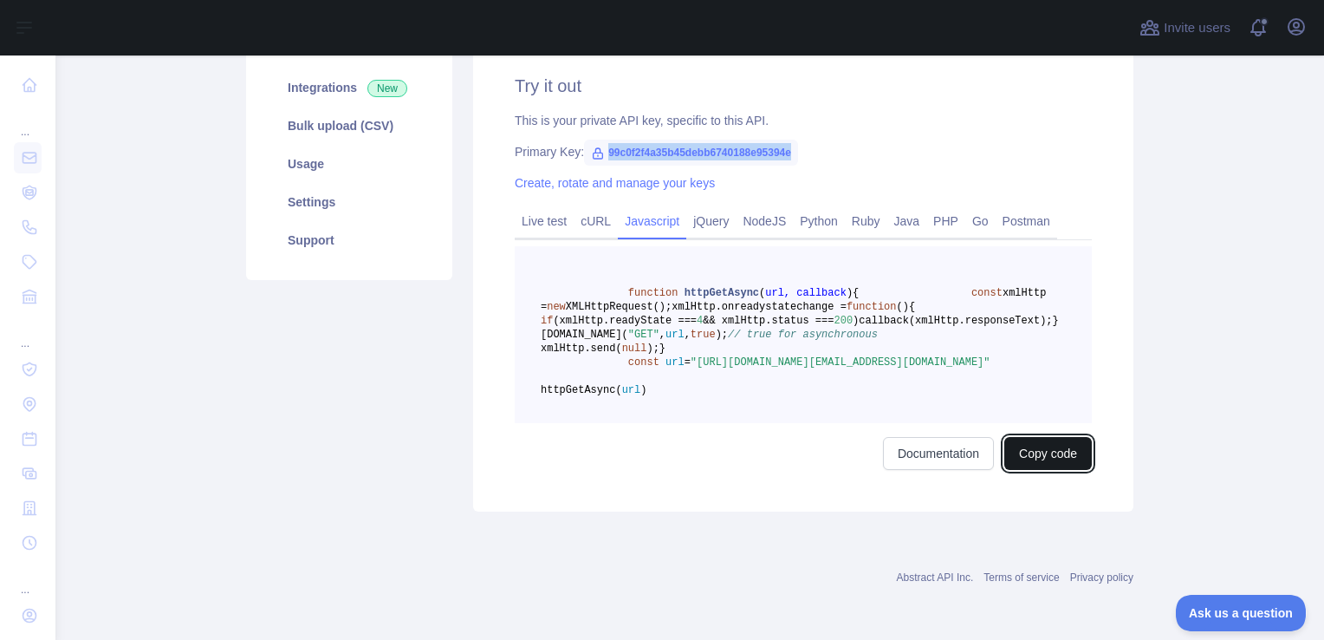
click at [1046, 452] on button "Copy code" at bounding box center [1048, 453] width 88 height 33
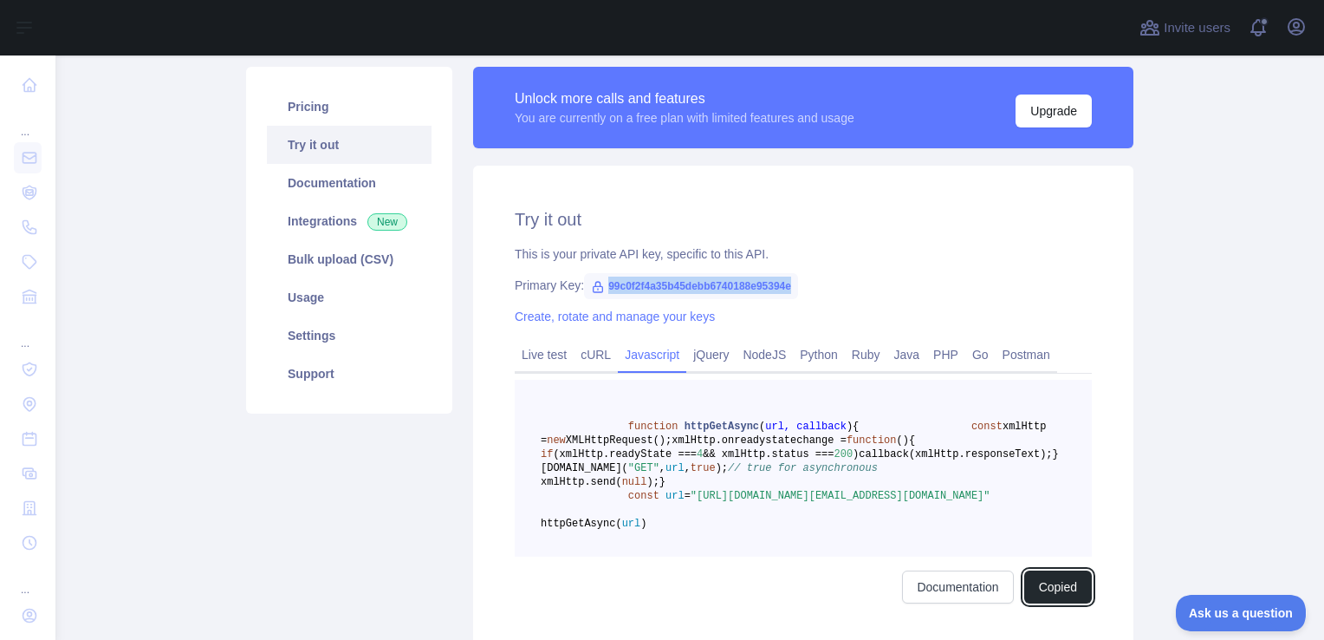
scroll to position [114, 0]
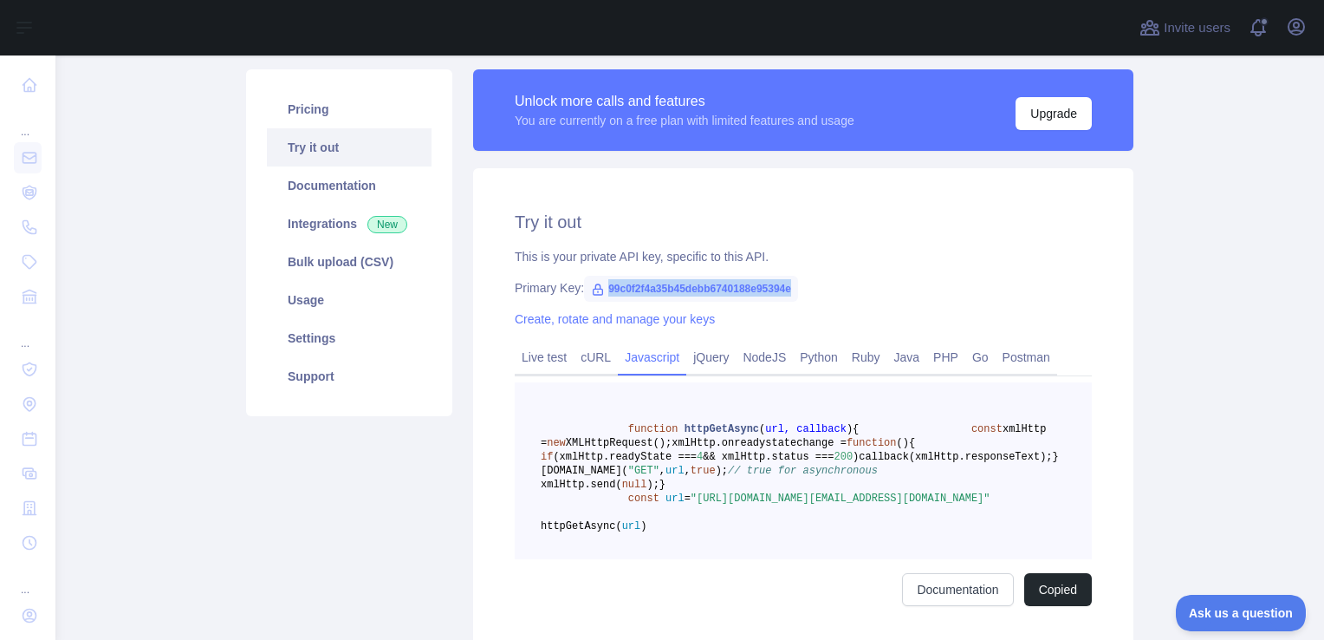
click at [958, 286] on div "Primary Key: 99c0f2f4a35b45debb6740188e95394e" at bounding box center [803, 287] width 577 height 17
click at [591, 296] on icon at bounding box center [598, 290] width 14 height 14
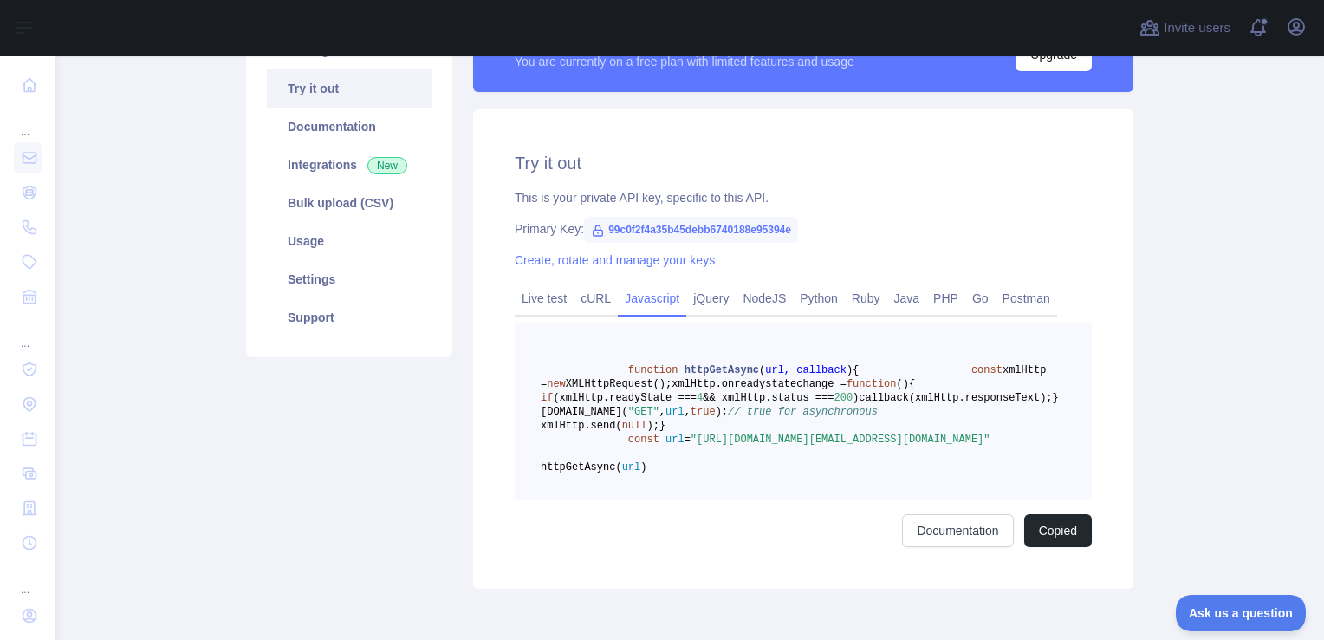
scroll to position [173, 0]
click at [575, 265] on link "Create, rotate and manage your keys" at bounding box center [615, 260] width 200 height 14
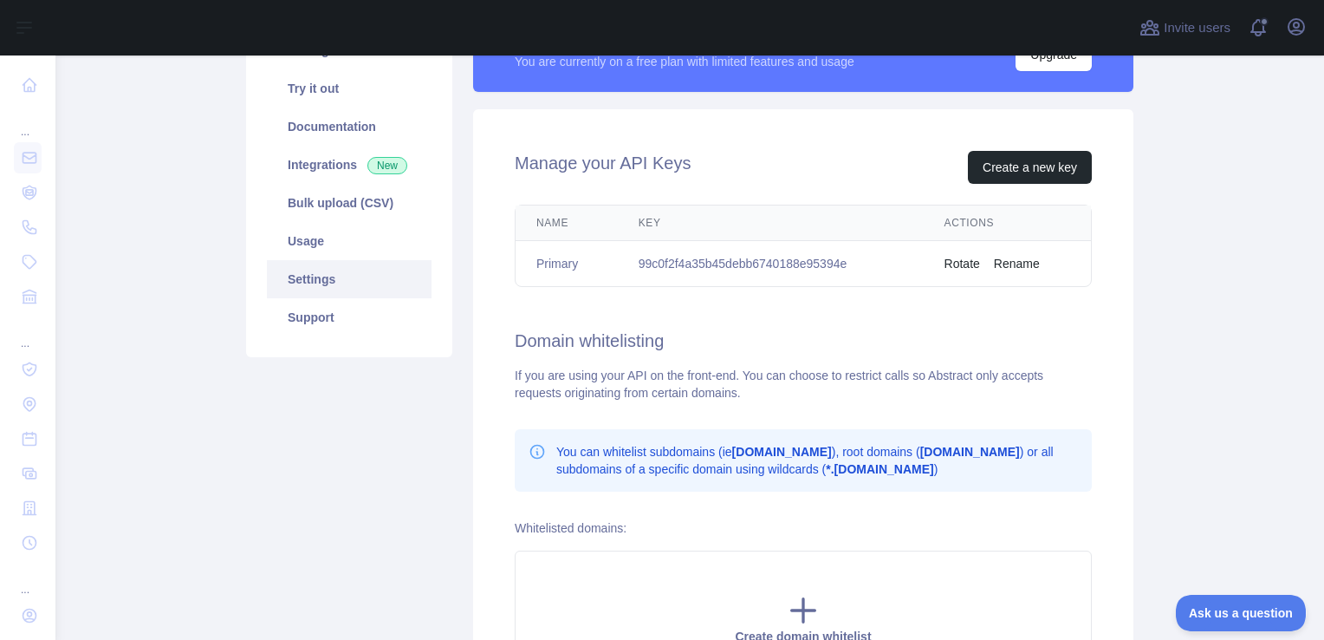
scroll to position [195, 0]
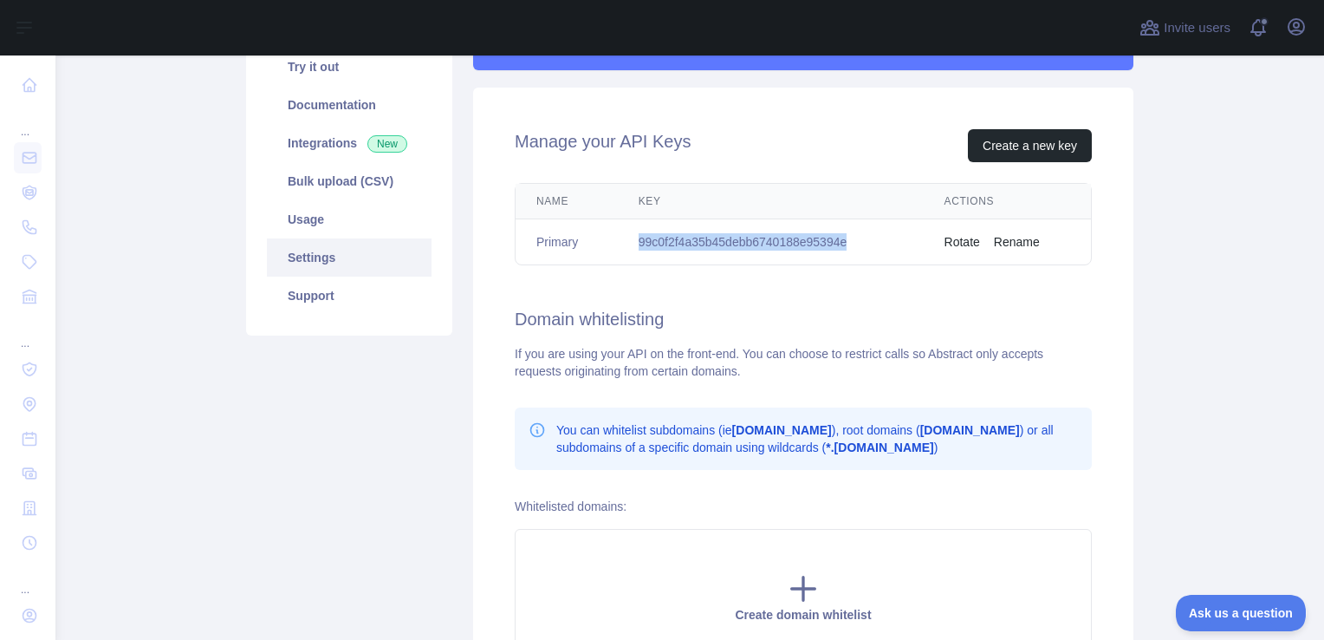
drag, startPoint x: 853, startPoint y: 232, endPoint x: 634, endPoint y: 236, distance: 218.4
click at [634, 236] on td "99c0f2f4a35b45debb6740188e95394e" at bounding box center [771, 242] width 306 height 46
copy td "99c0f2f4a35b45debb6740188e95394e"
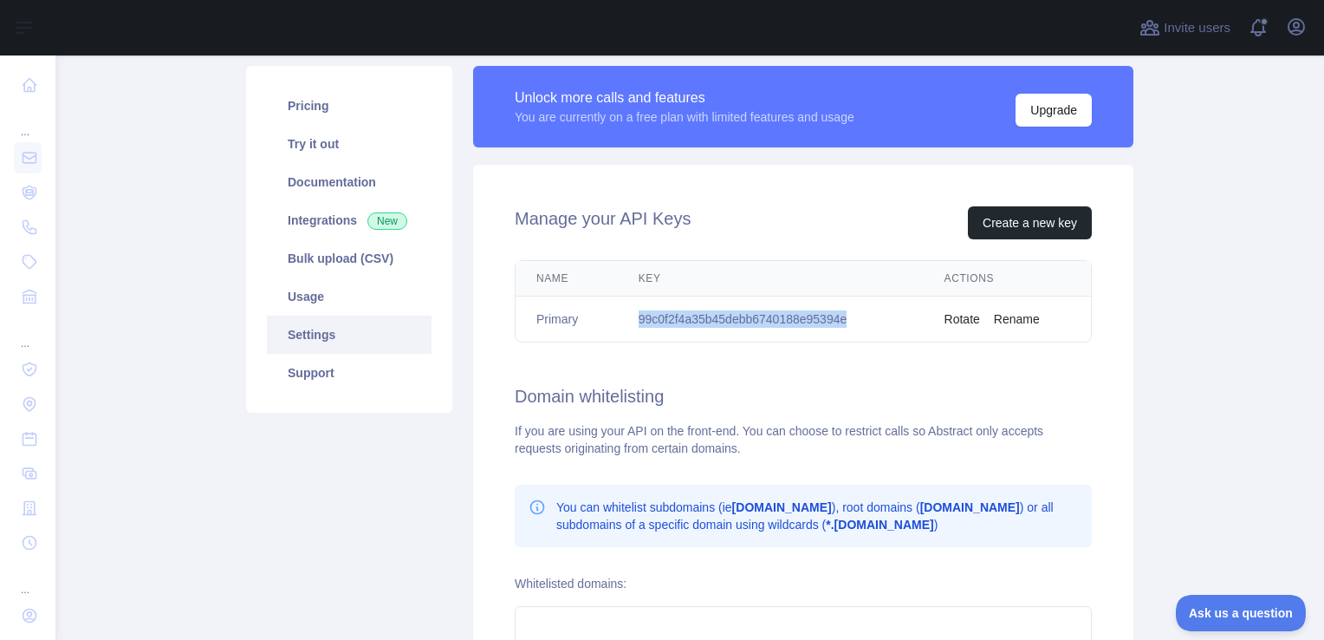
scroll to position [107, 0]
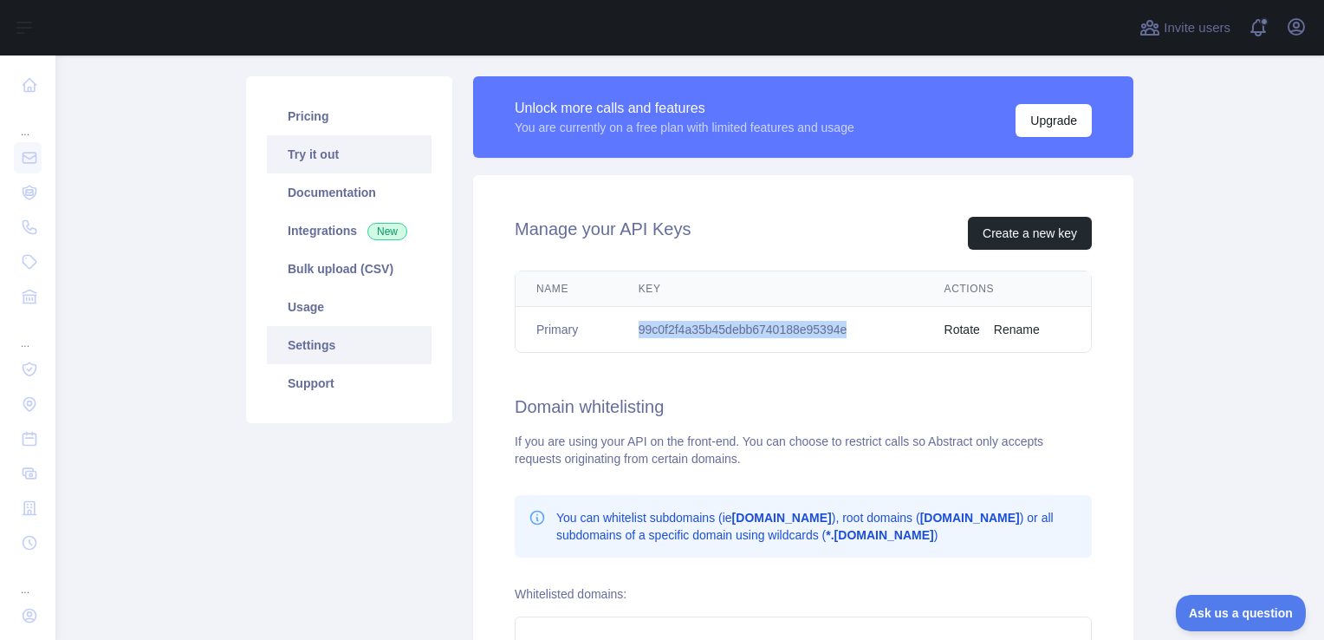
click at [322, 163] on link "Try it out" at bounding box center [349, 154] width 165 height 38
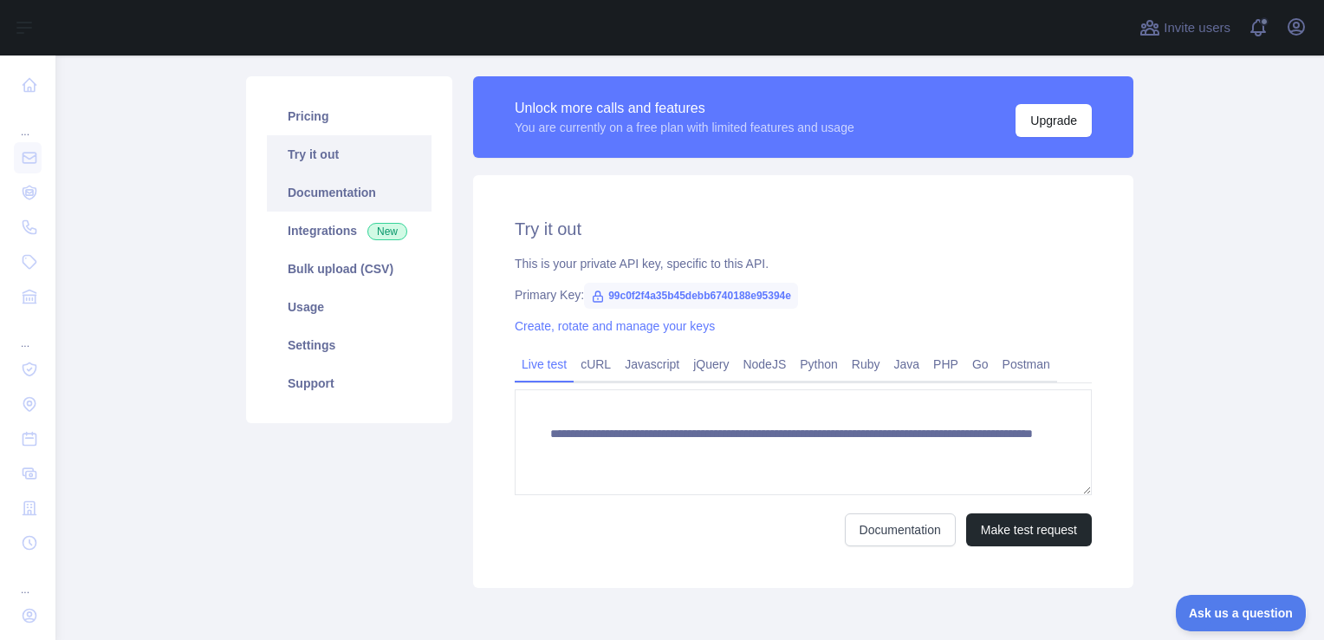
click at [341, 201] on link "Documentation" at bounding box center [349, 192] width 165 height 38
drag, startPoint x: 600, startPoint y: 298, endPoint x: 783, endPoint y: 289, distance: 183.9
click at [783, 289] on span "99c0f2f4a35b45debb6740188e95394e" at bounding box center [691, 296] width 214 height 26
copy span "99c0f2f4a35b45debb6740188e95394e"
click at [965, 299] on div "Primary Key: 99c0f2f4a35b45debb6740188e95394e" at bounding box center [803, 294] width 577 height 17
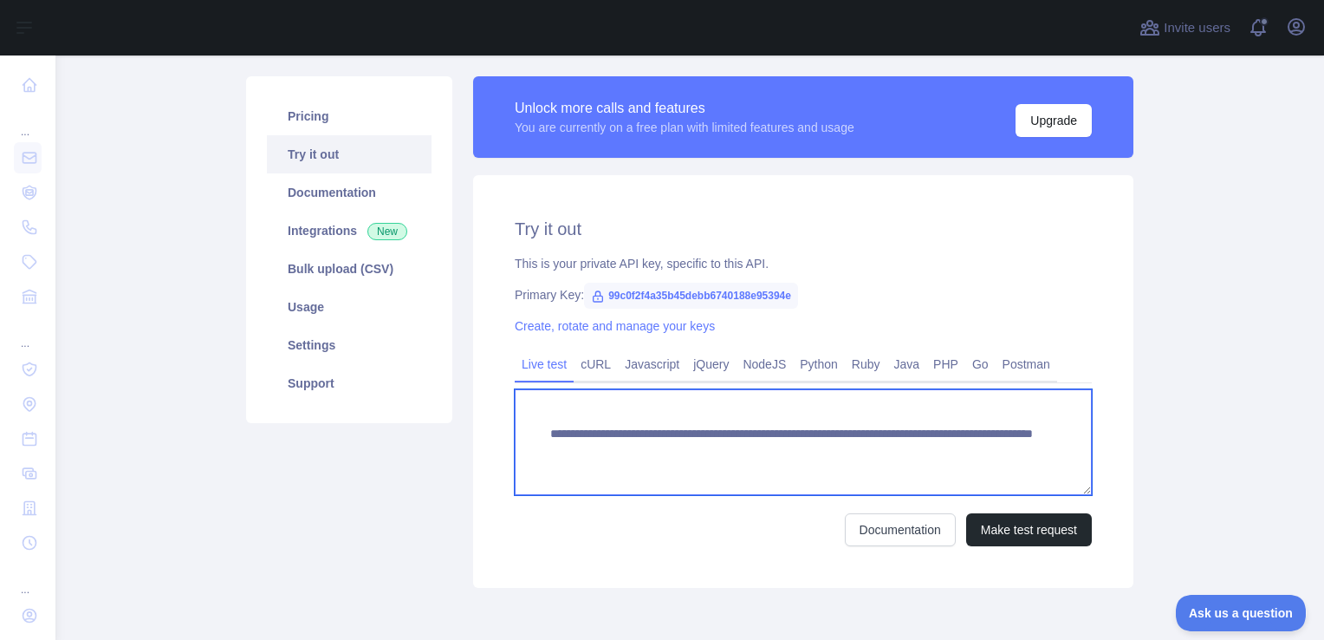
click at [912, 447] on textarea "**********" at bounding box center [803, 442] width 577 height 106
type textarea "**********"
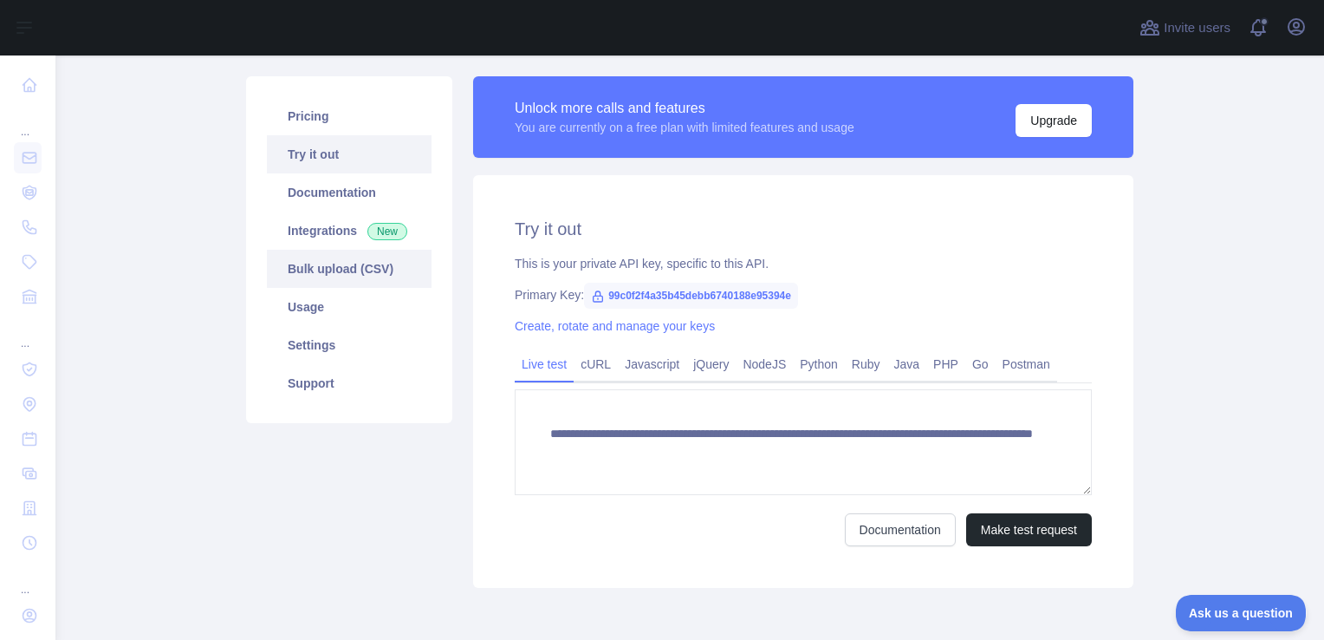
click at [321, 284] on link "Bulk upload (CSV)" at bounding box center [349, 269] width 165 height 38
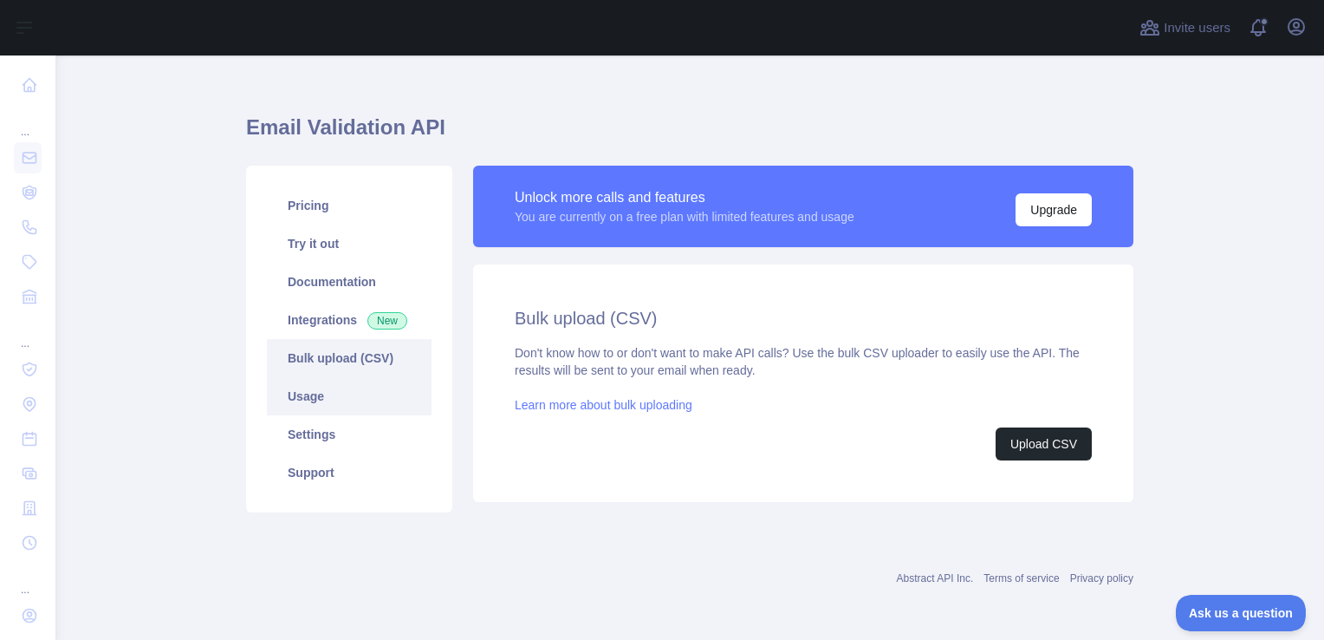
click at [318, 380] on link "Usage" at bounding box center [349, 396] width 165 height 38
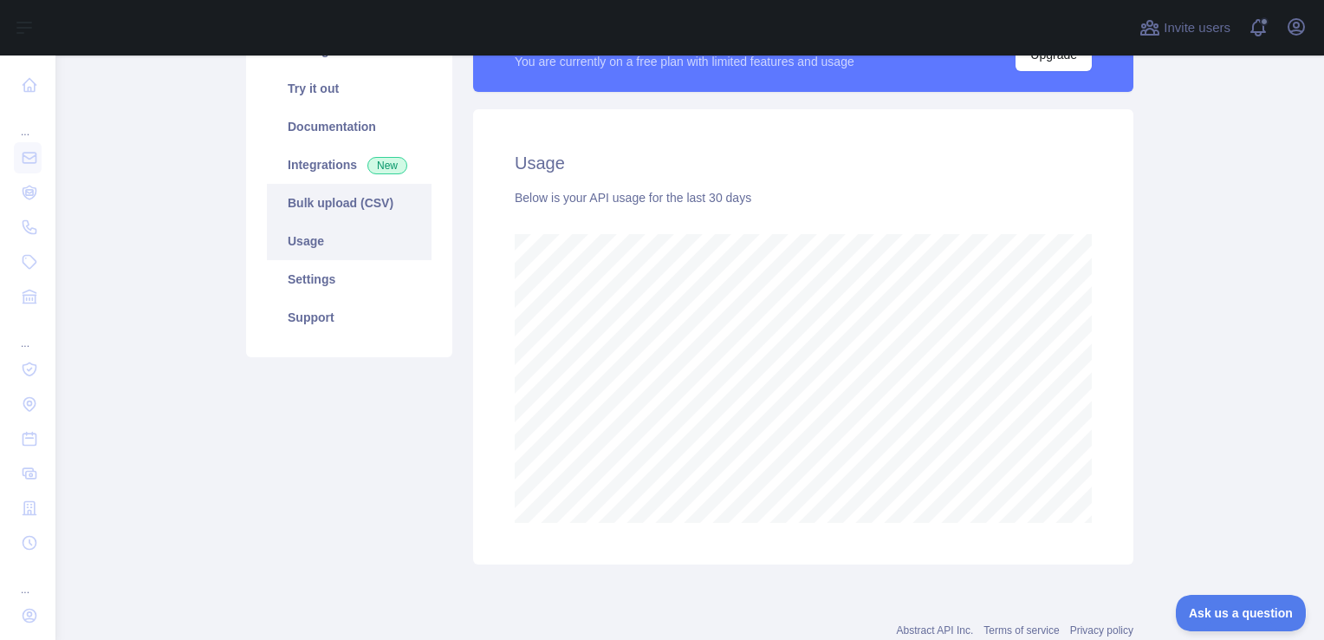
click at [344, 213] on link "Bulk upload (CSV)" at bounding box center [349, 203] width 165 height 38
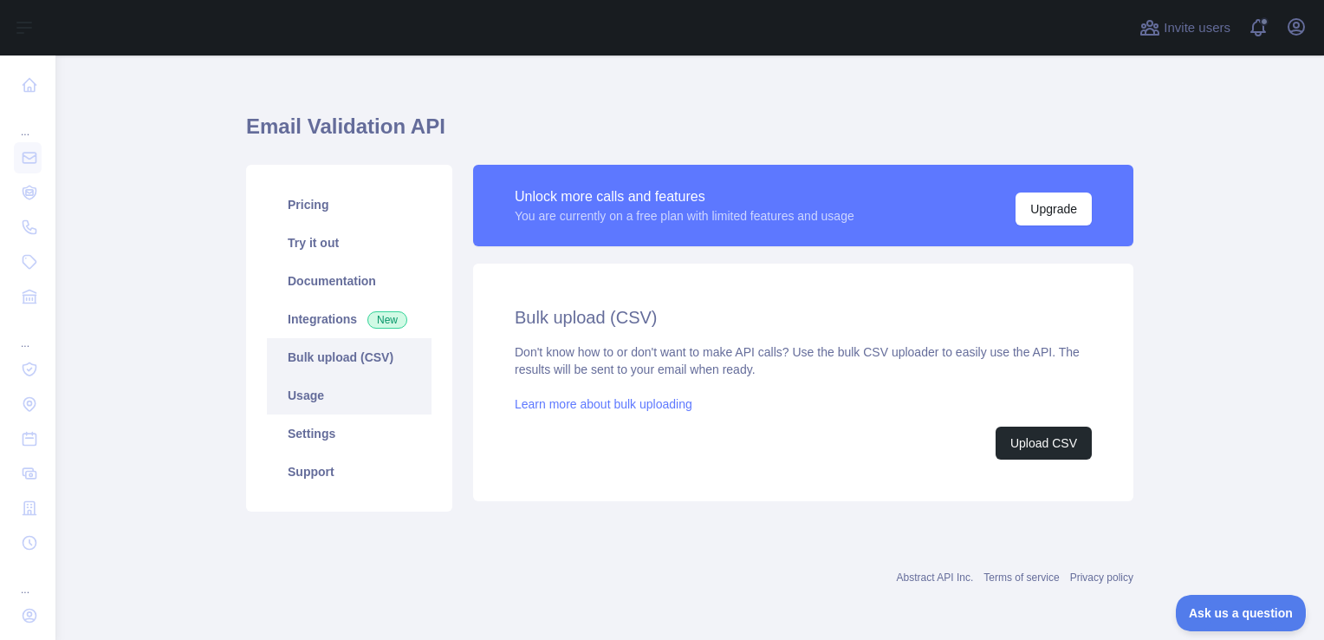
scroll to position [18, 0]
click at [322, 381] on link "Usage" at bounding box center [349, 396] width 165 height 38
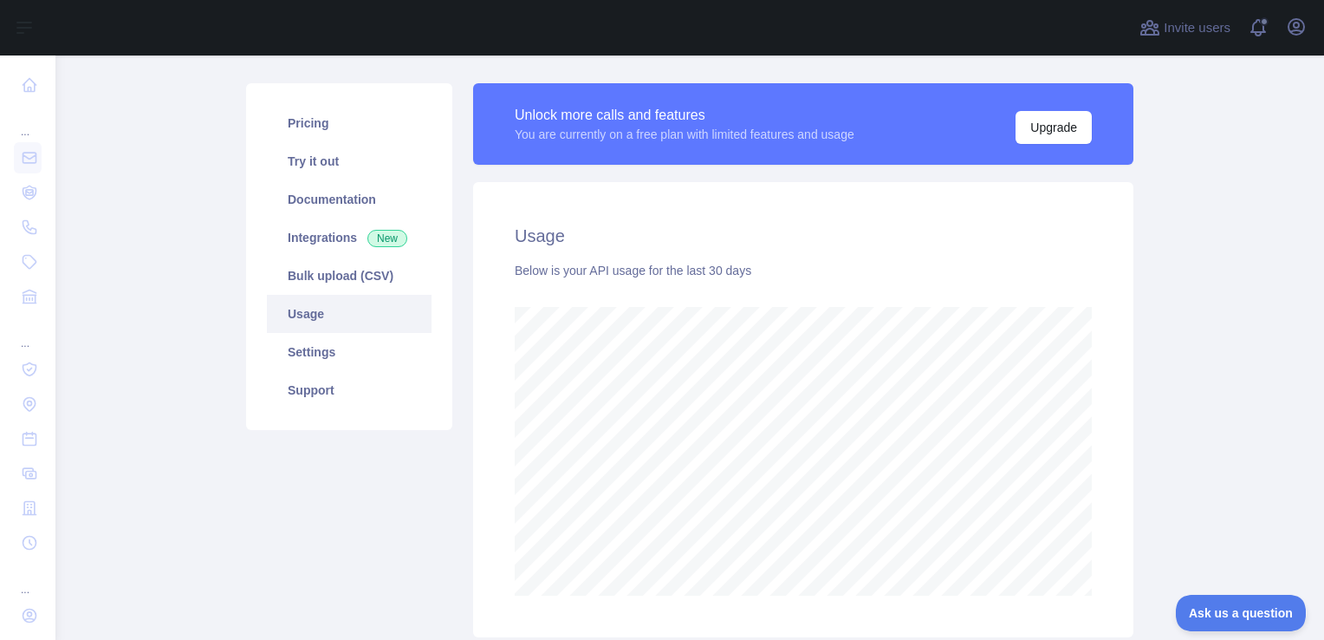
scroll to position [101, 0]
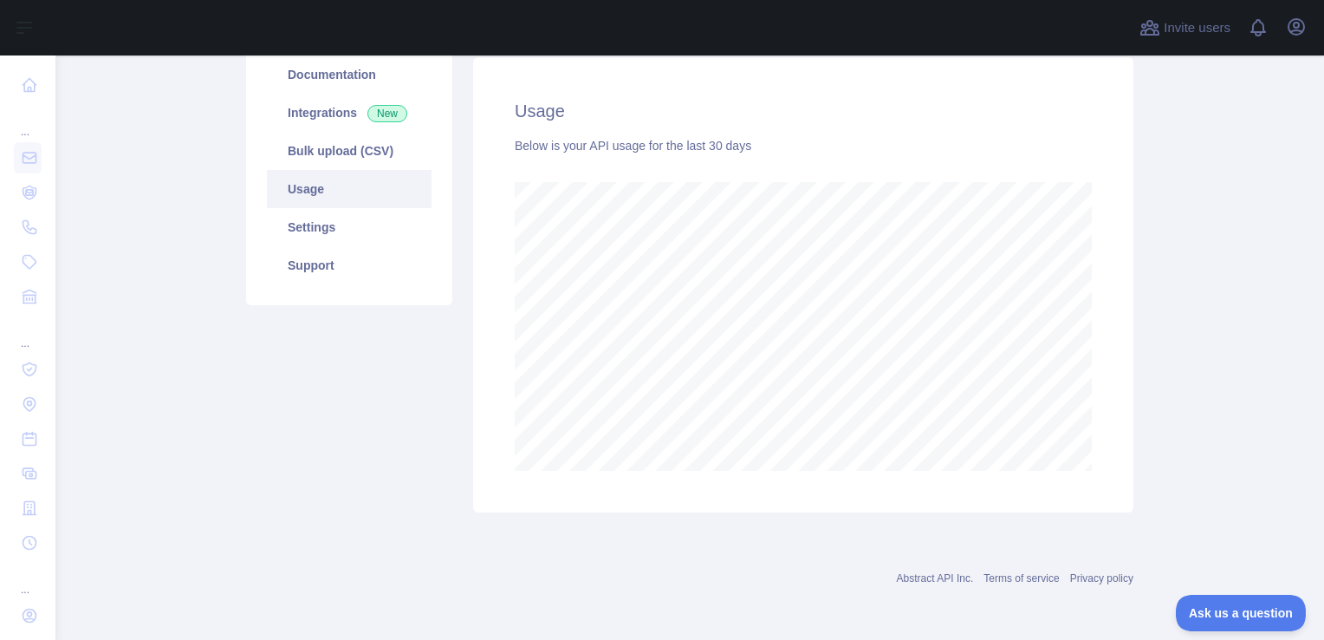
scroll to position [224, 0]
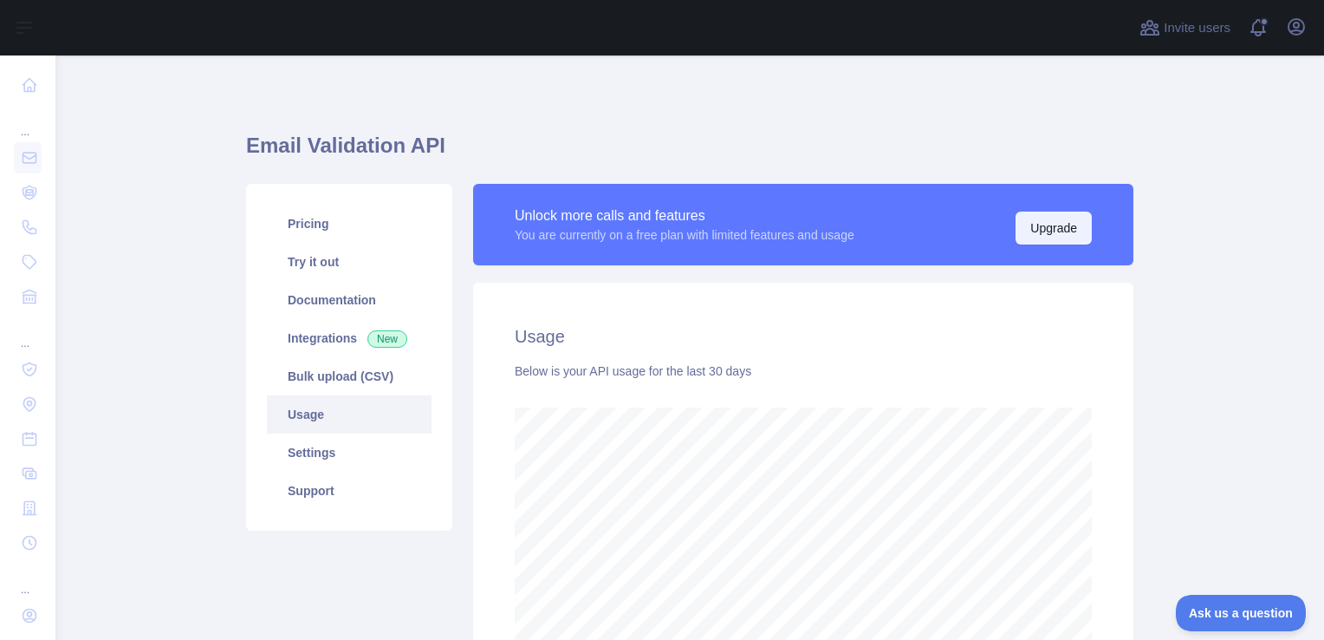
click at [1043, 224] on button "Upgrade" at bounding box center [1054, 227] width 76 height 33
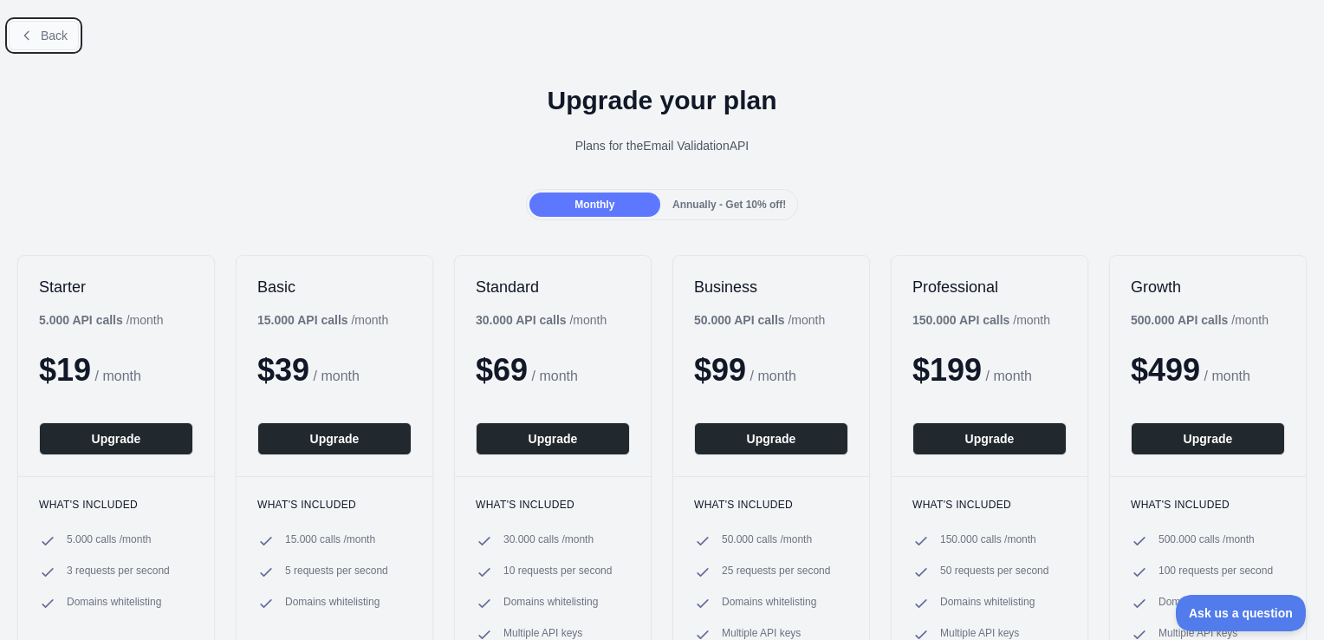
click at [27, 41] on icon at bounding box center [27, 36] width 14 height 14
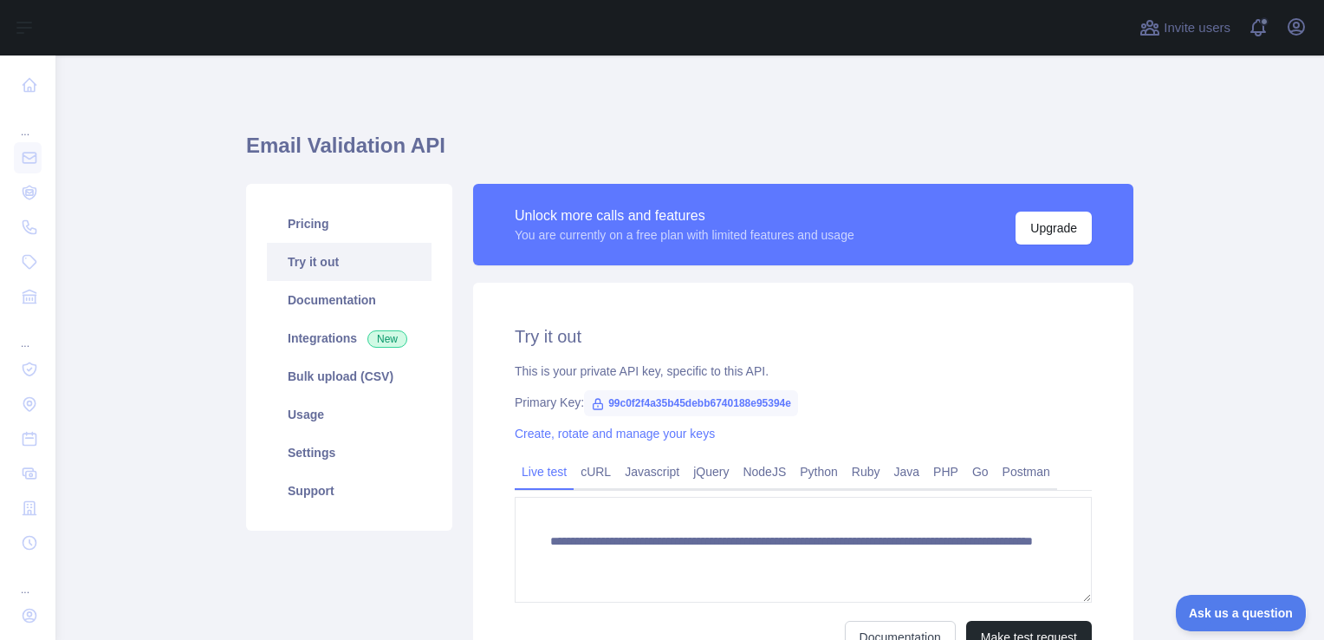
click at [1075, 209] on div "Unlock more calls and features You are currently on a free plan with limited fe…" at bounding box center [803, 225] width 577 height 40
click at [1070, 224] on button "Upgrade" at bounding box center [1054, 227] width 76 height 33
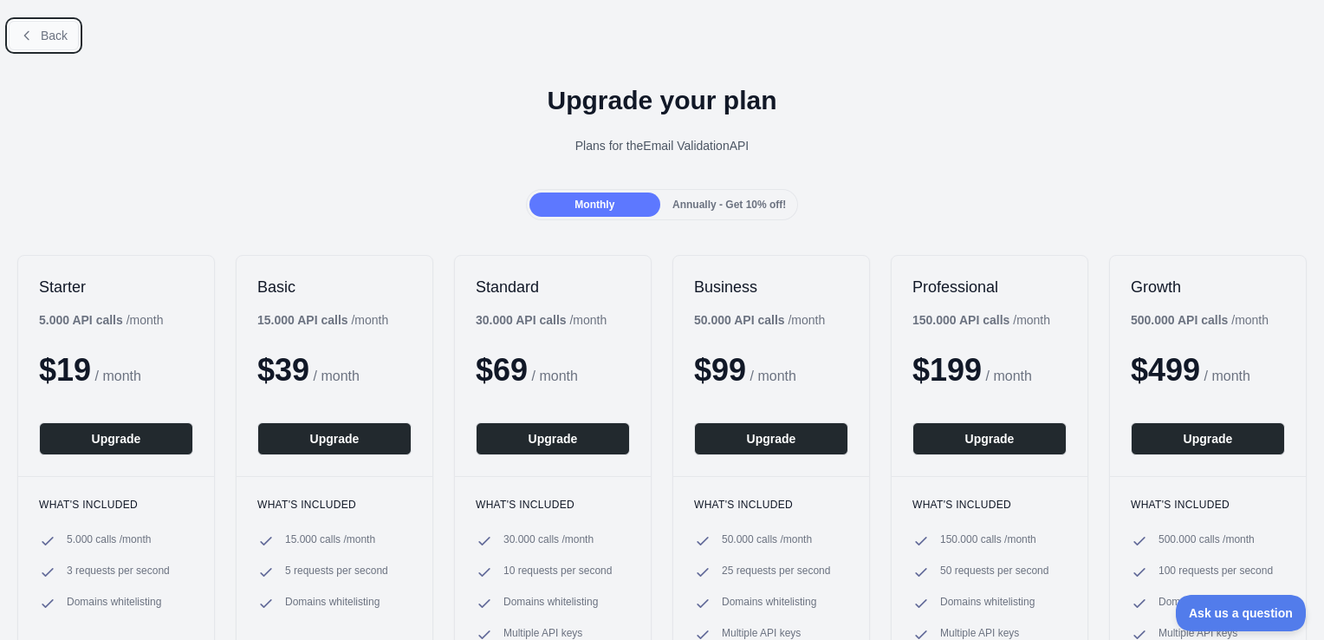
click at [55, 36] on span "Back" at bounding box center [54, 36] width 27 height 14
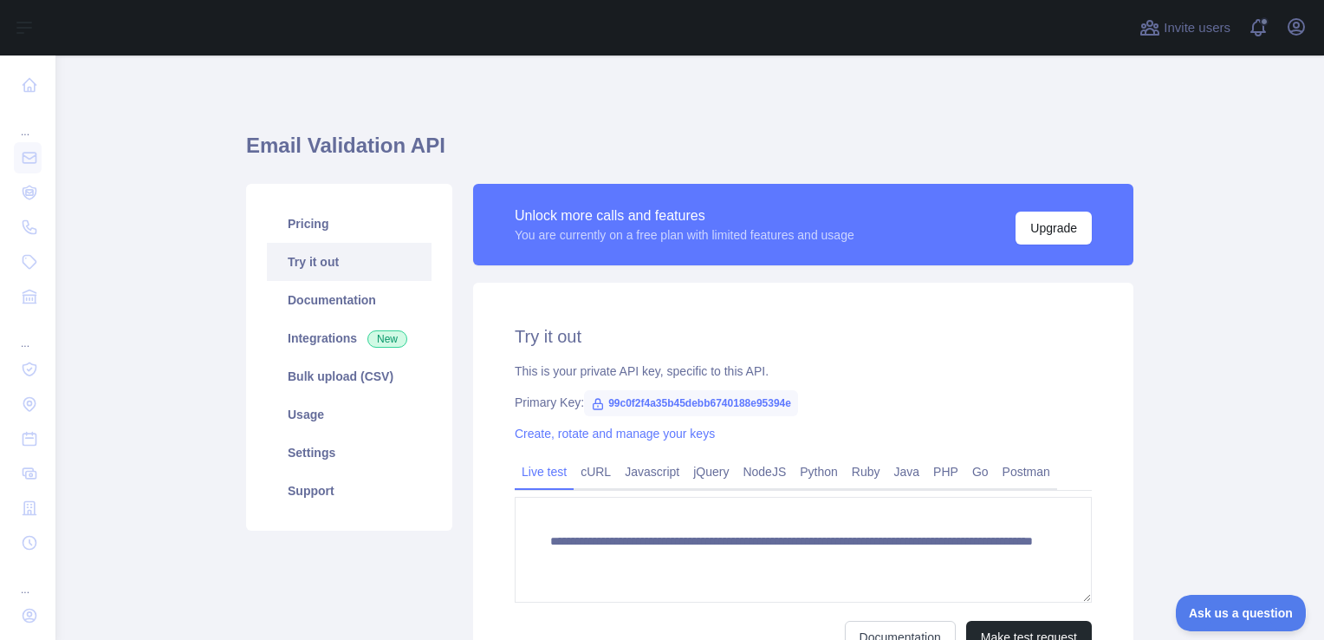
scroll to position [182, 0]
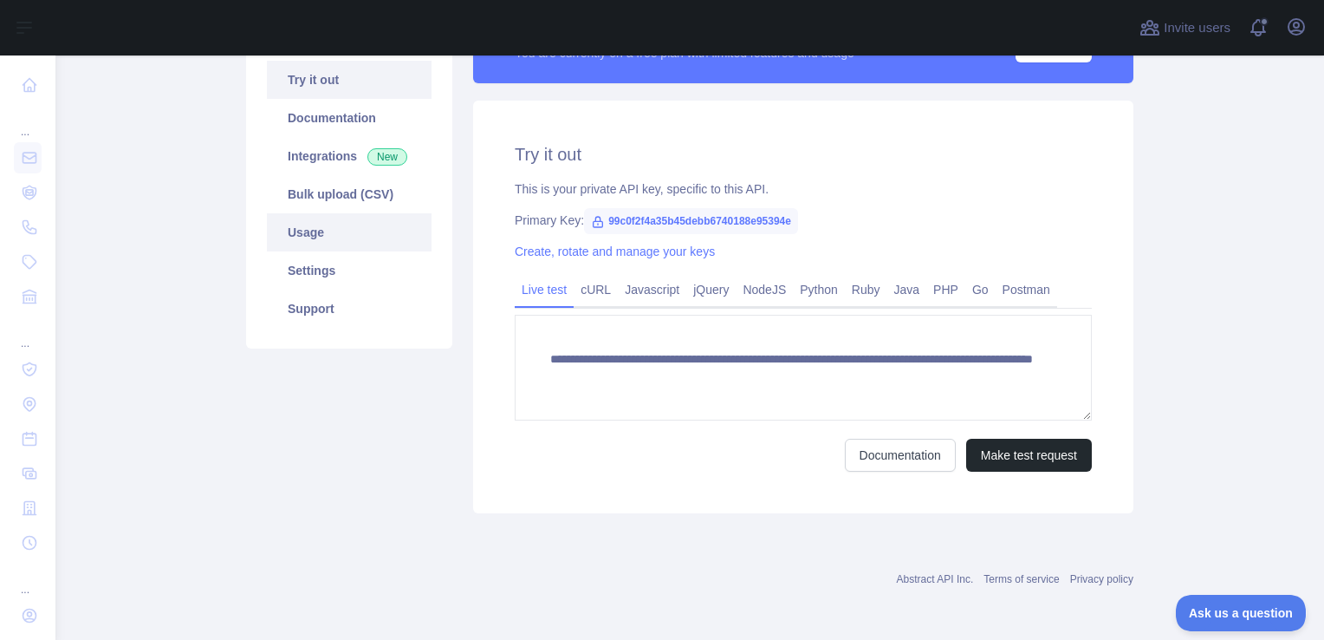
click at [340, 235] on link "Usage" at bounding box center [349, 232] width 165 height 38
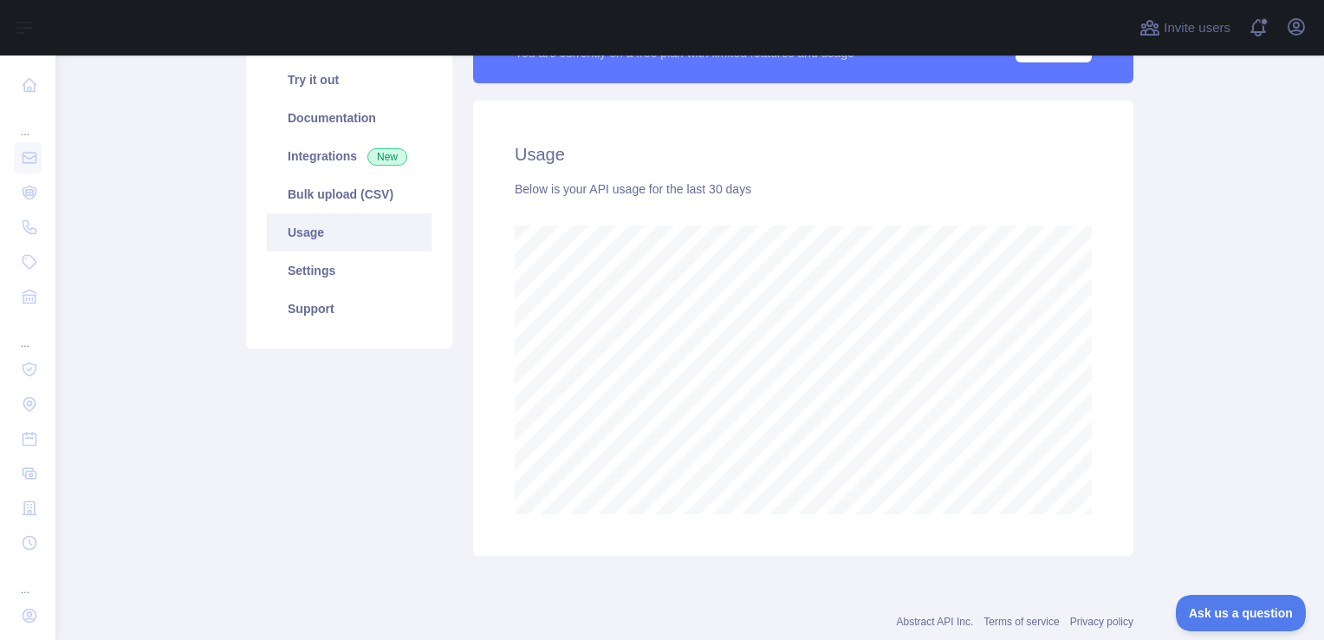
scroll to position [584, 1255]
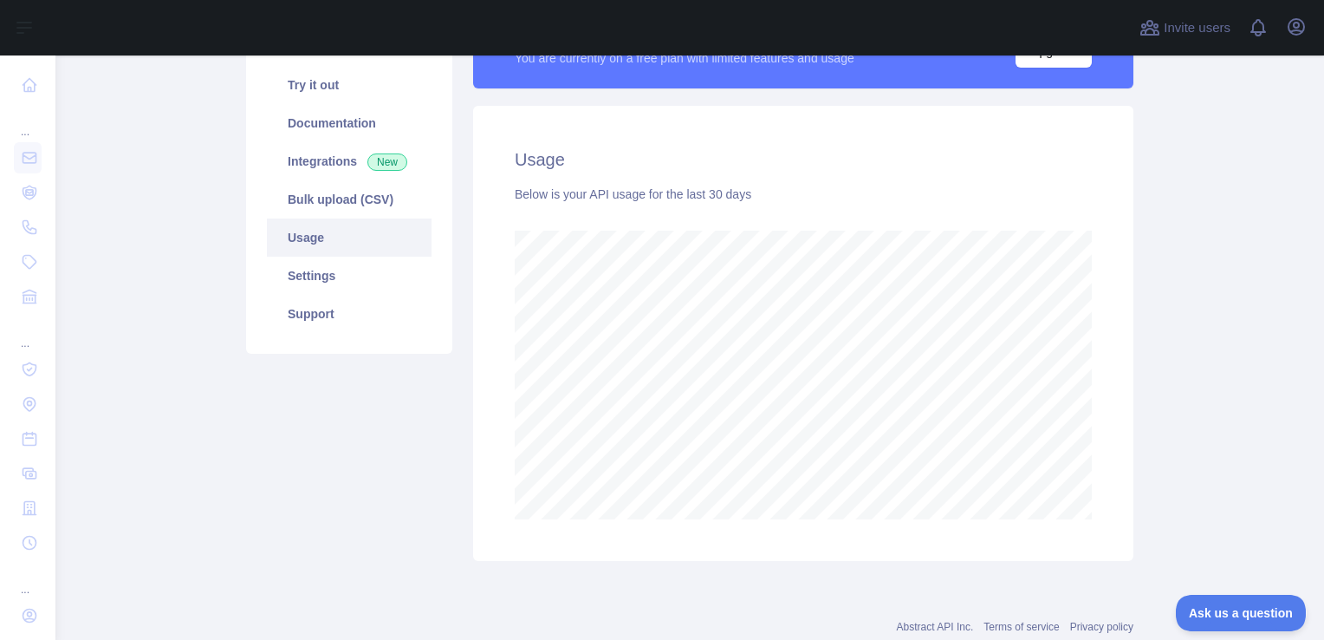
scroll to position [191, 0]
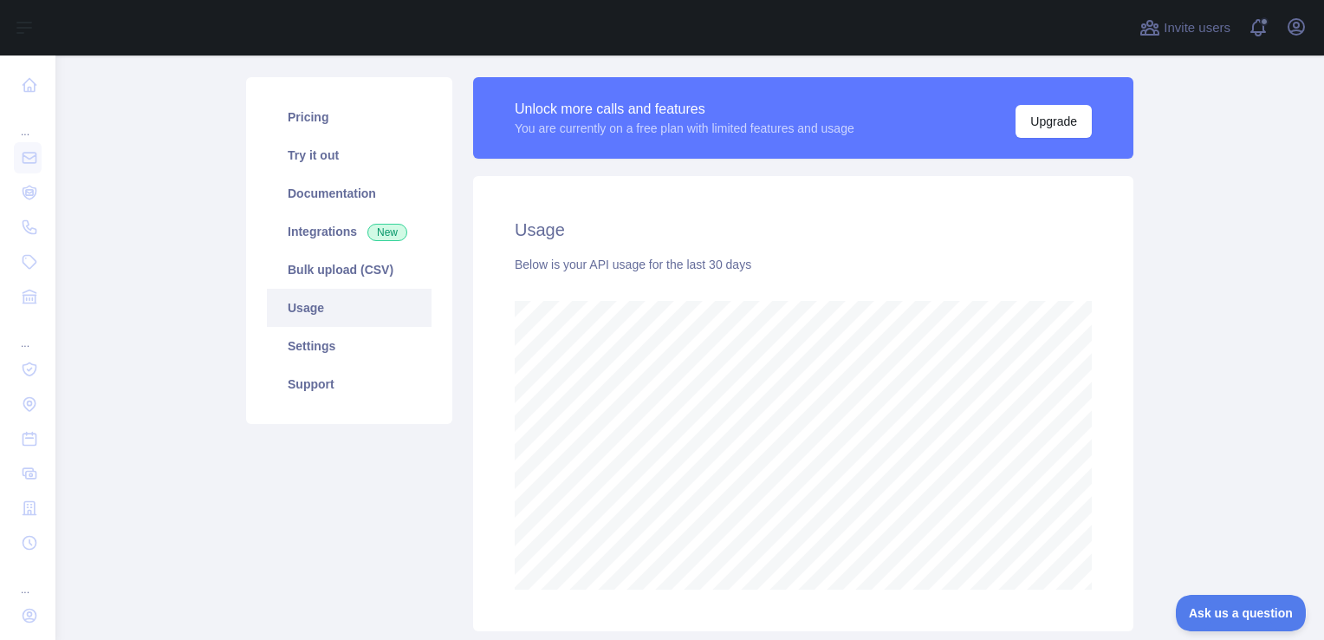
scroll to position [72, 0]
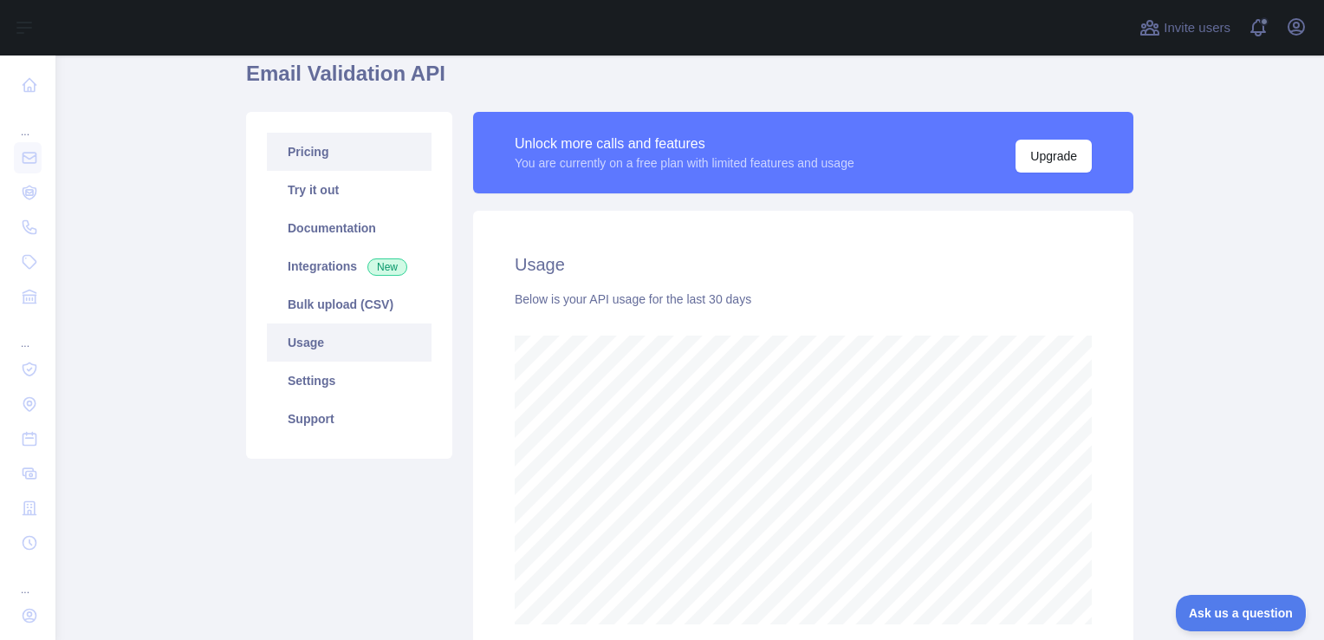
click at [315, 151] on link "Pricing" at bounding box center [349, 152] width 165 height 38
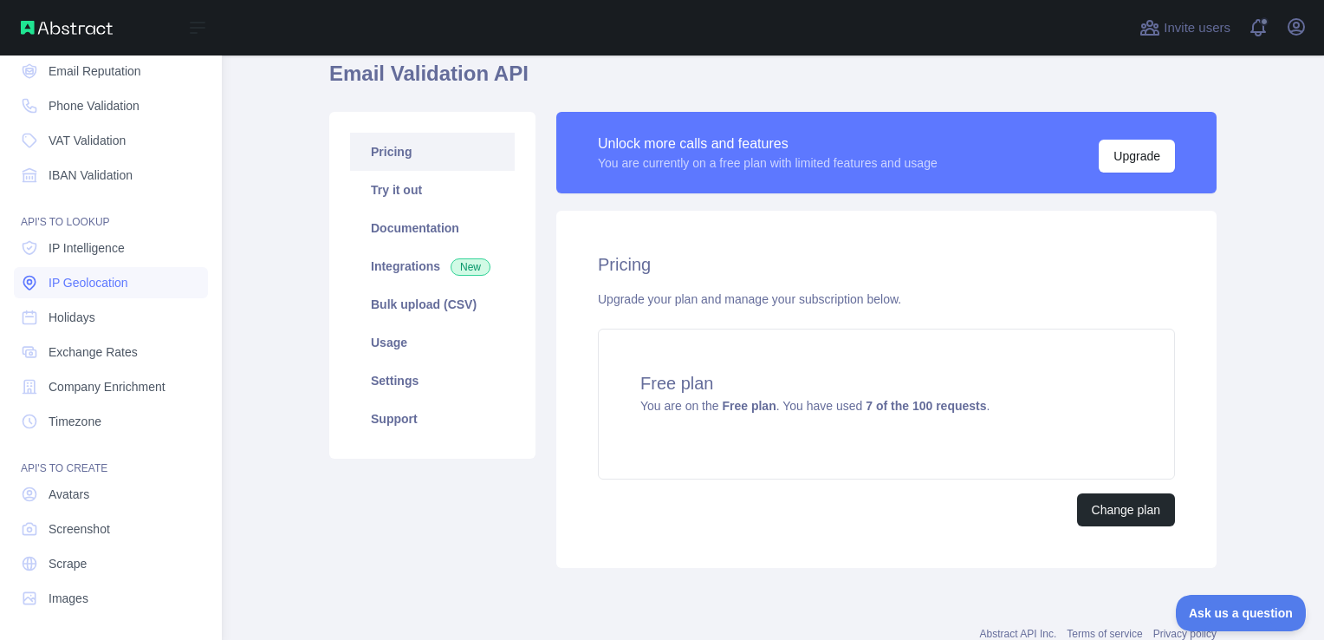
scroll to position [122, 0]
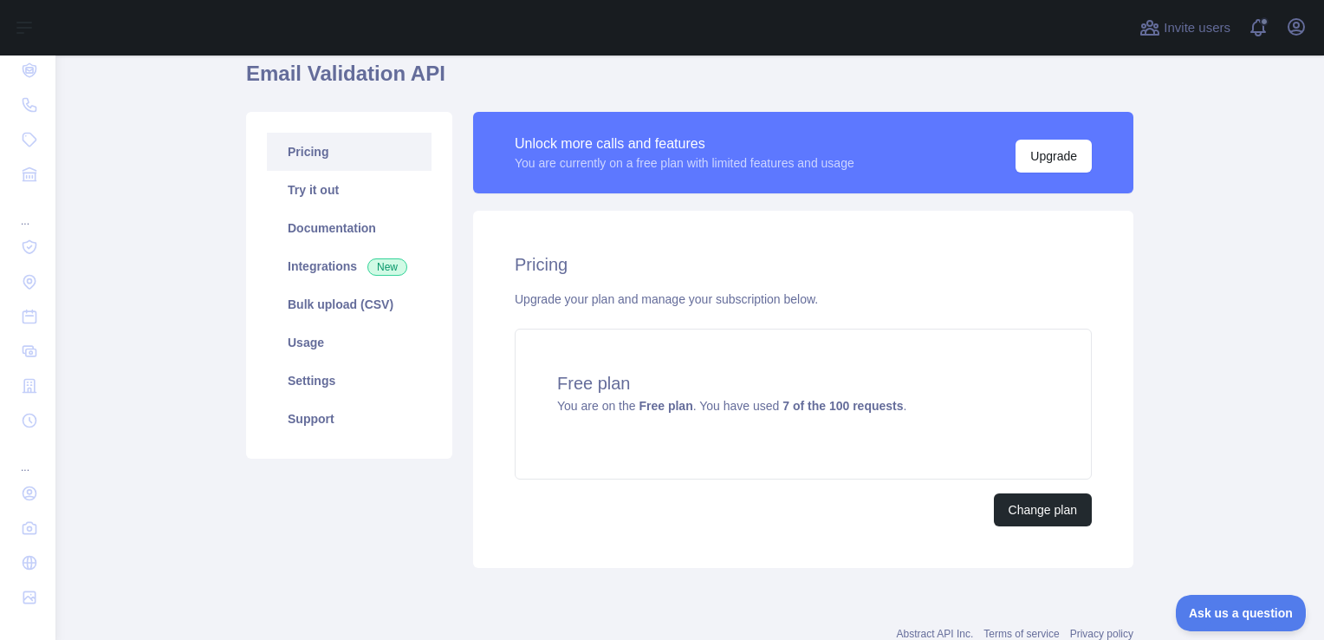
click at [246, 445] on div "Pricing Try it out Documentation Integrations New Bulk upload (CSV) Usage Setti…" at bounding box center [349, 285] width 206 height 347
